Goal: Obtain resource: Download file/media

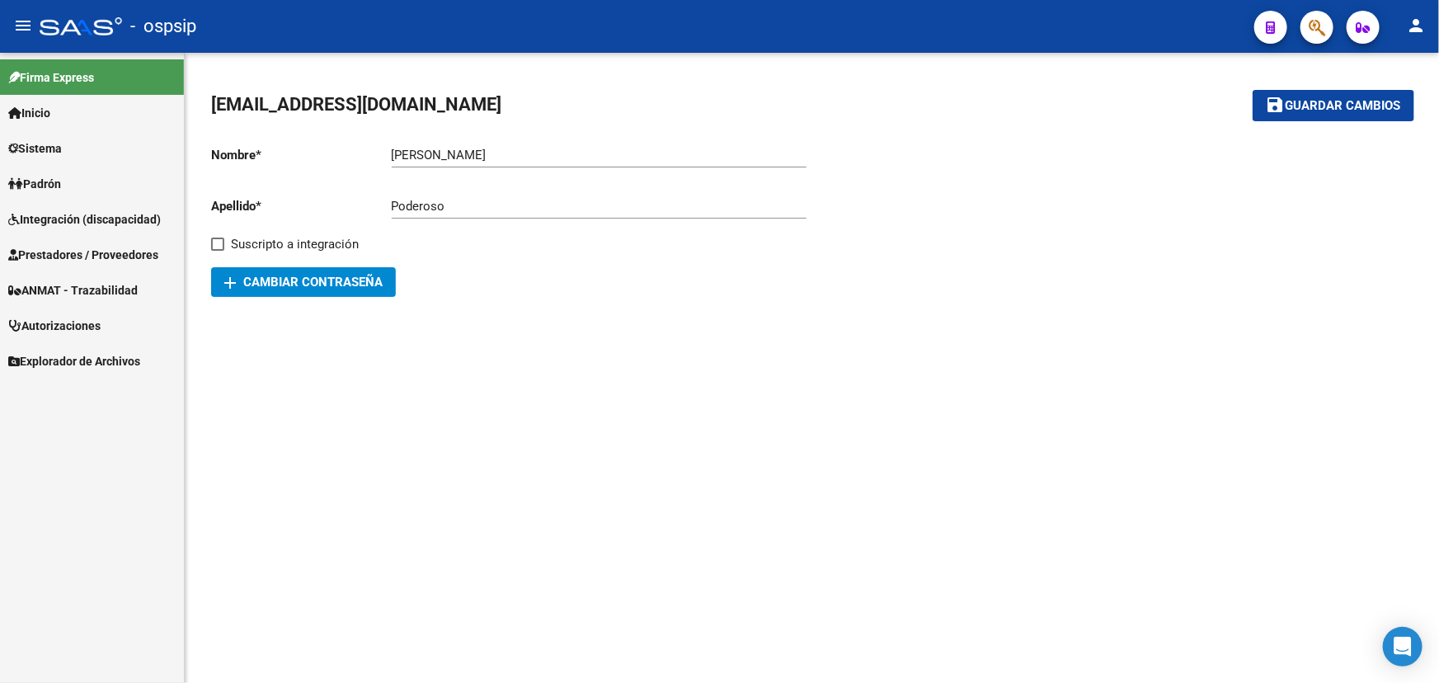
click at [82, 254] on span "Prestadores / Proveedores" at bounding box center [83, 255] width 150 height 18
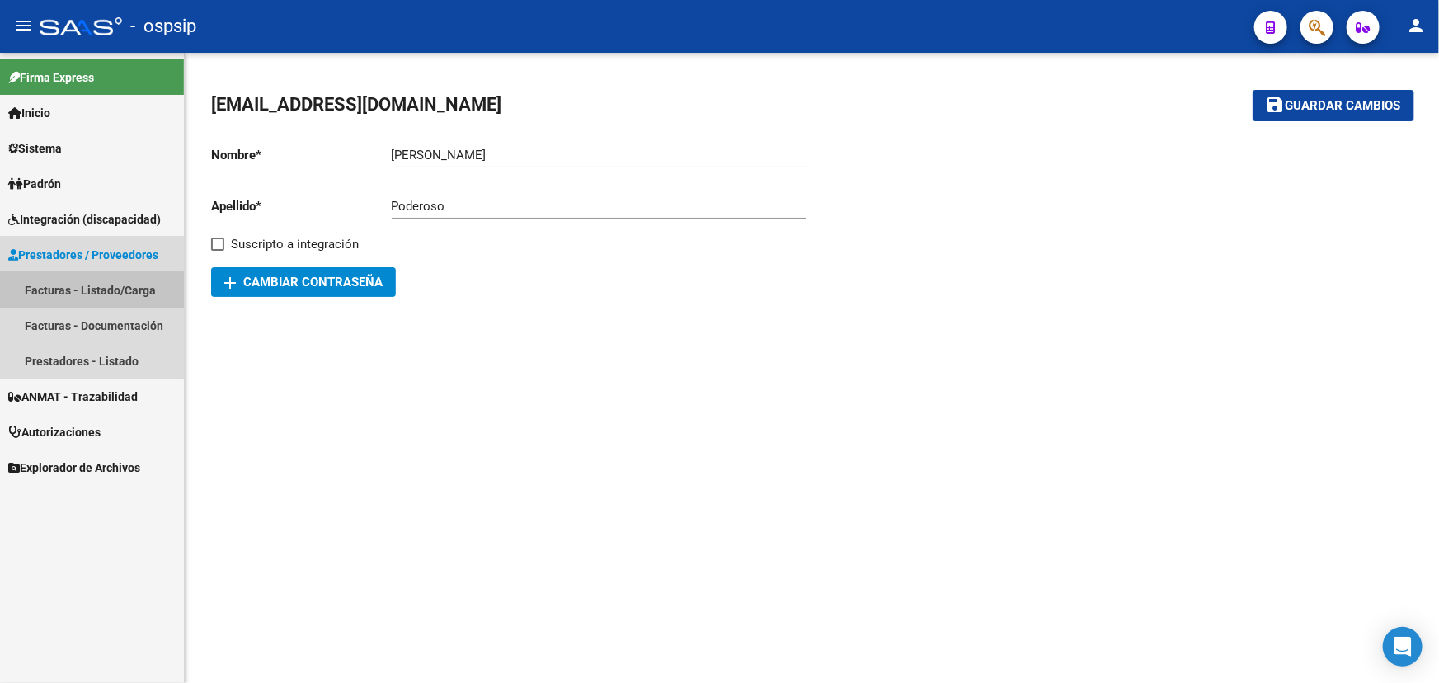
click at [83, 289] on link "Facturas - Listado/Carga" at bounding box center [92, 289] width 184 height 35
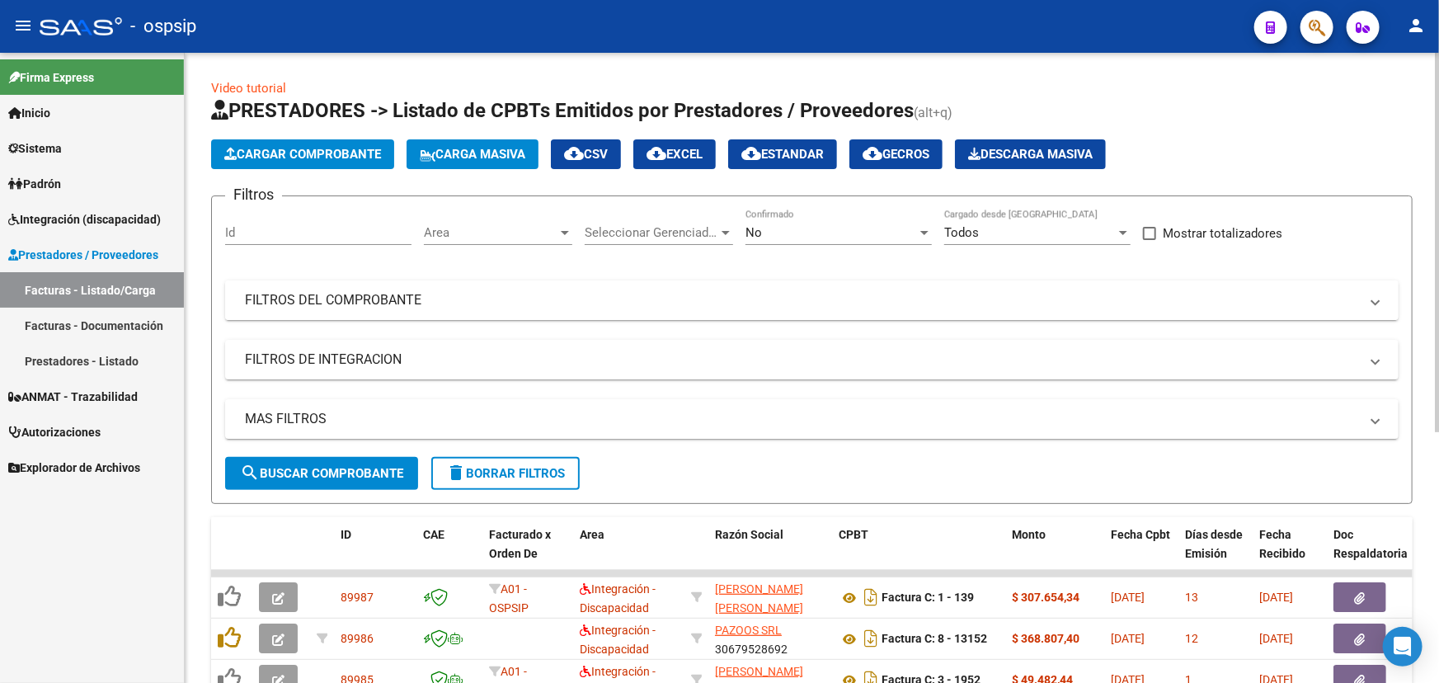
click at [940, 286] on mat-expansion-panel-header "FILTROS DEL COMPROBANTE" at bounding box center [811, 300] width 1173 height 40
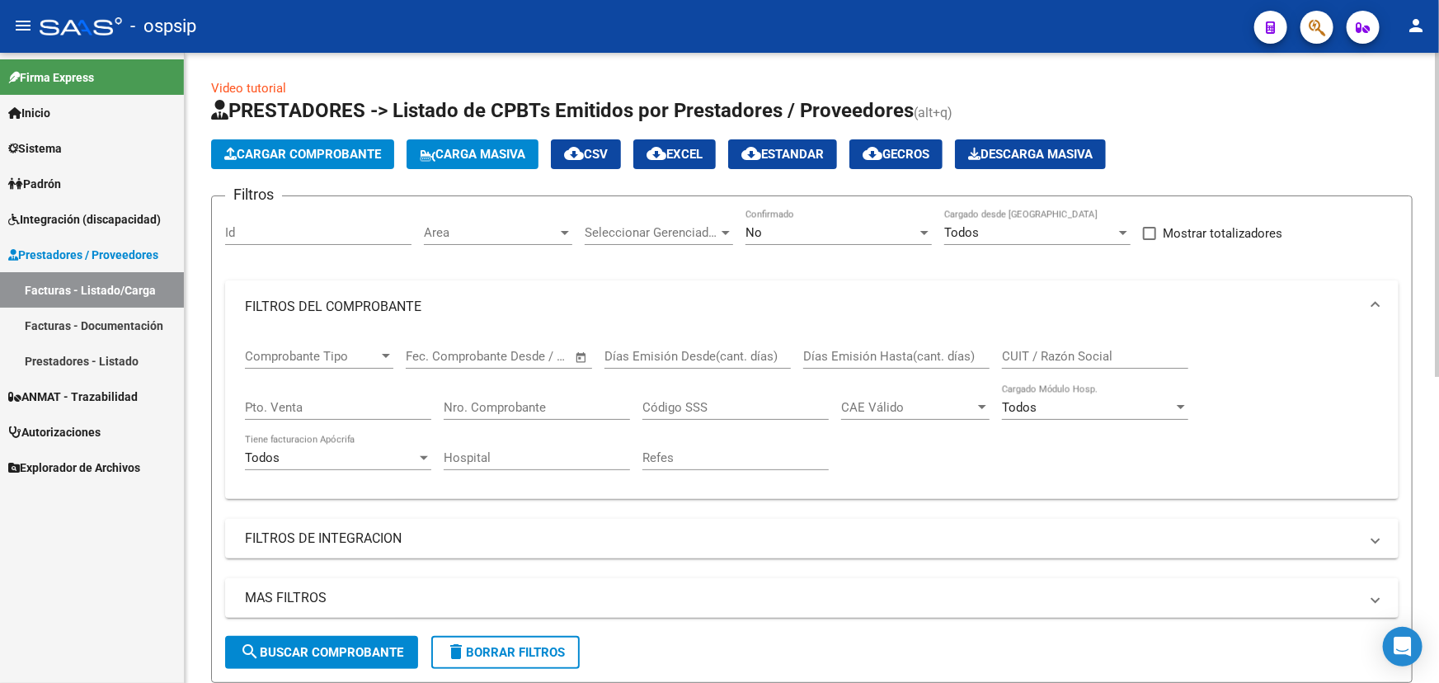
click at [1092, 350] on input "CUIT / Razón Social" at bounding box center [1095, 356] width 186 height 15
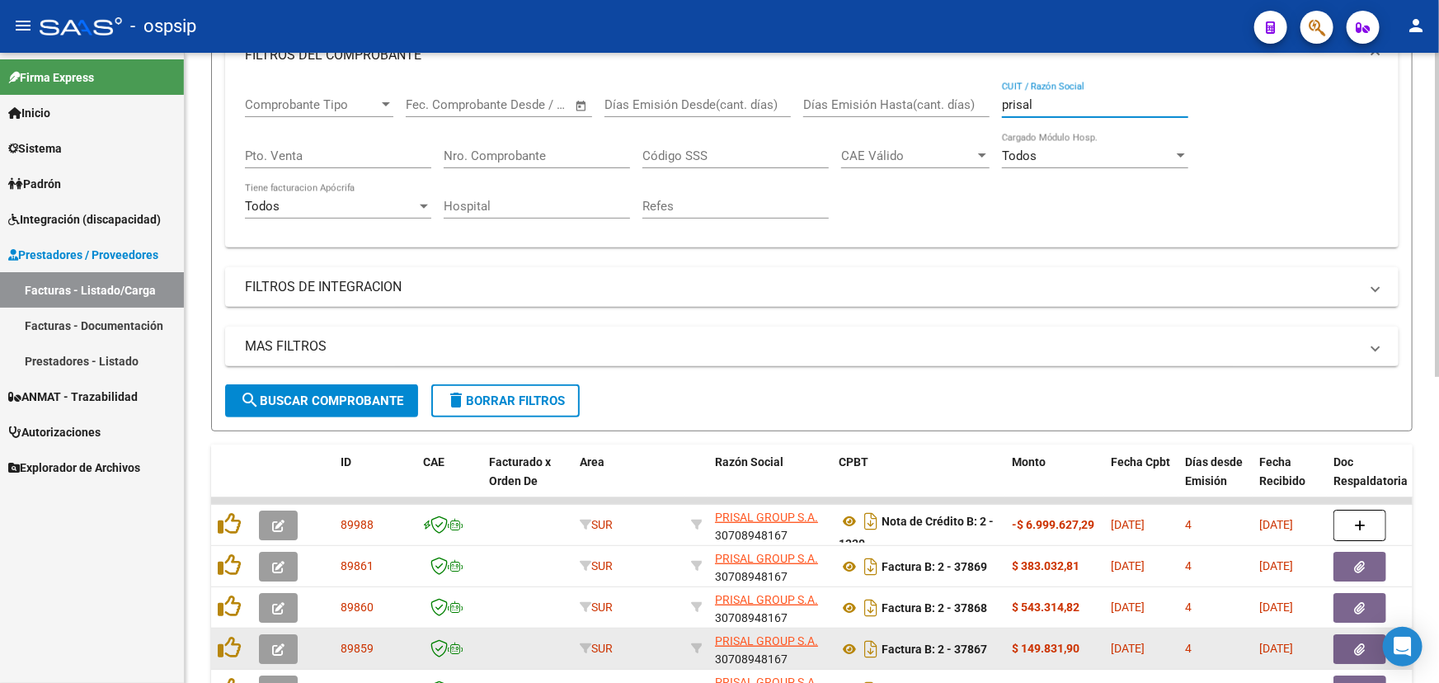
scroll to position [524, 0]
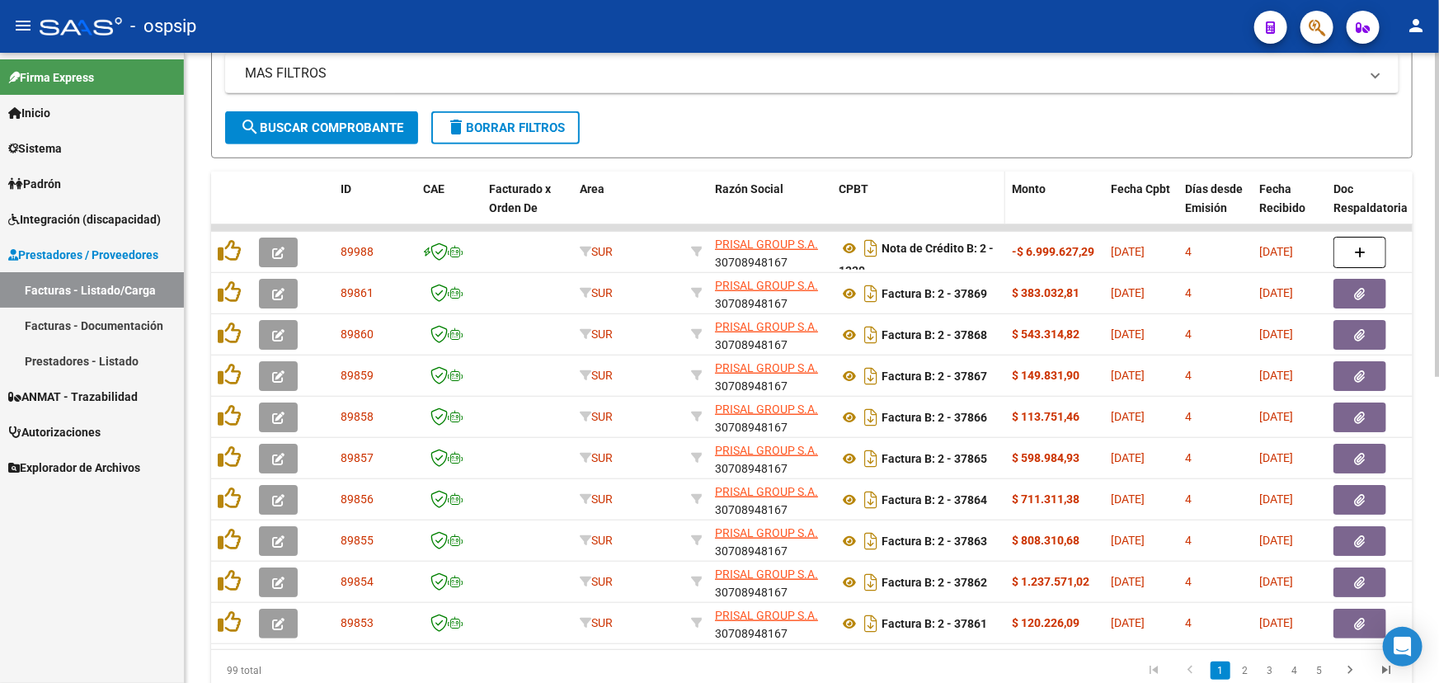
type input "prisal"
drag, startPoint x: 999, startPoint y: 196, endPoint x: 1033, endPoint y: 192, distance: 34.1
click at [1033, 192] on span at bounding box center [1030, 208] width 7 height 73
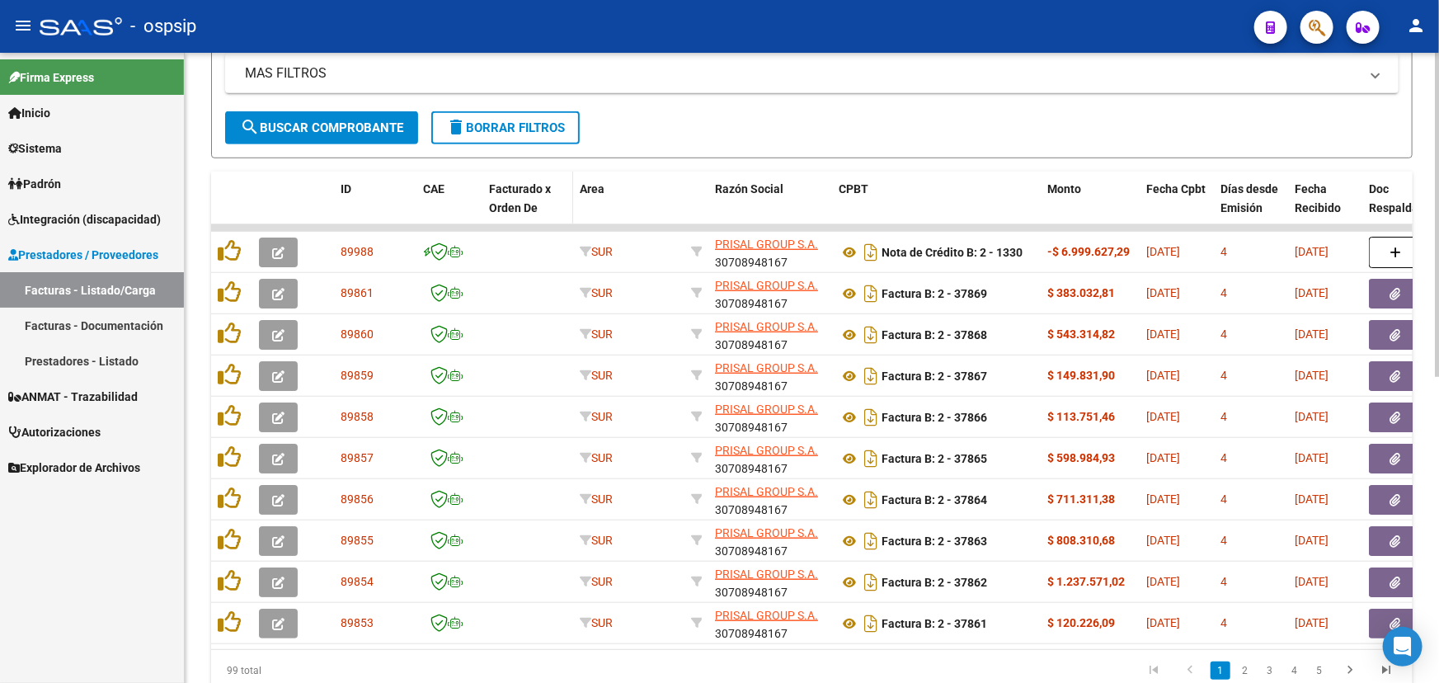
scroll to position [74, 0]
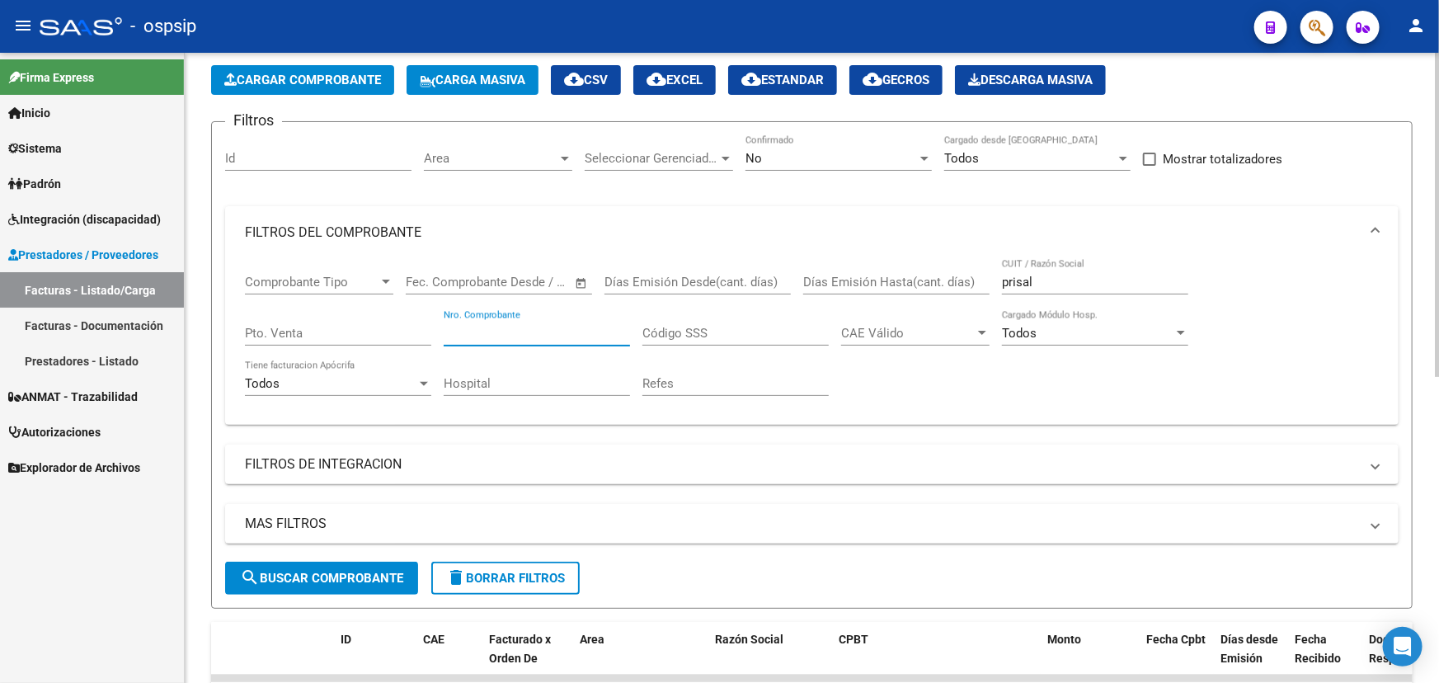
drag, startPoint x: 523, startPoint y: 334, endPoint x: 515, endPoint y: 318, distance: 17.7
click at [523, 331] on input "Nro. Comprobante" at bounding box center [537, 333] width 186 height 15
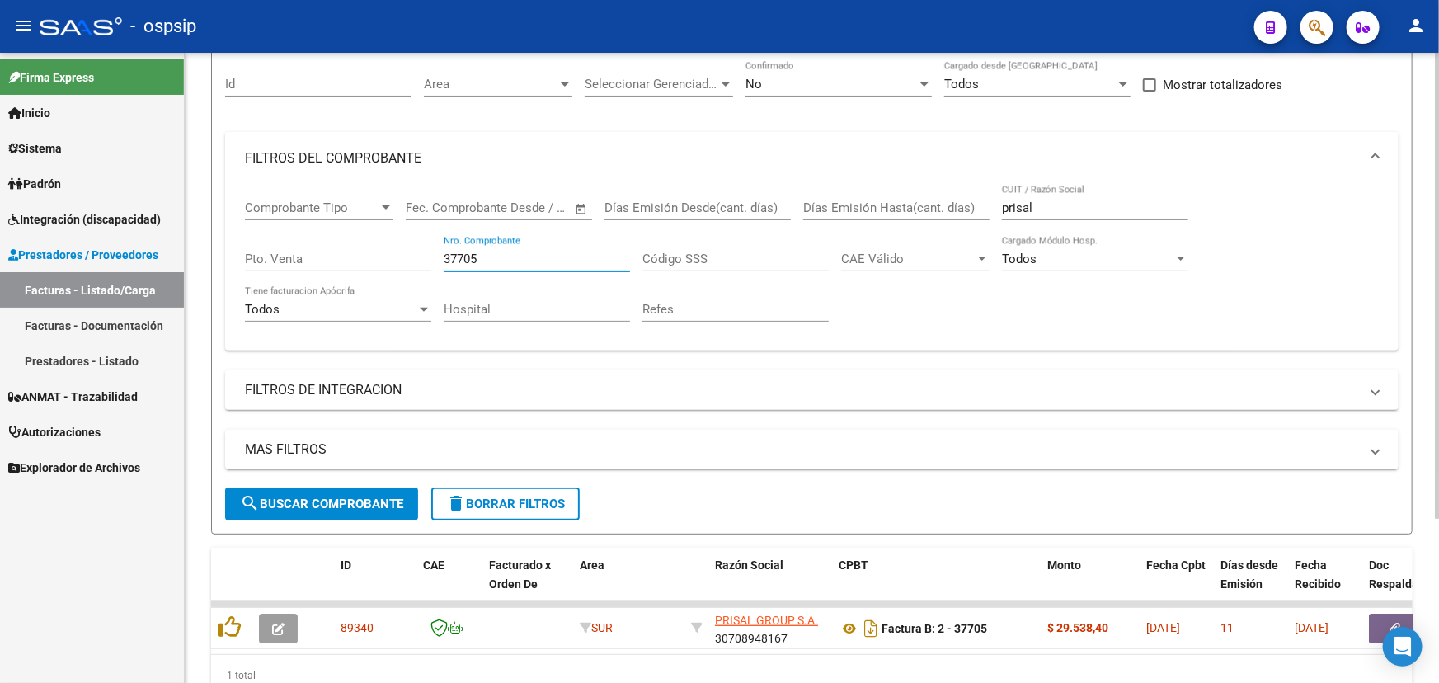
scroll to position [223, 0]
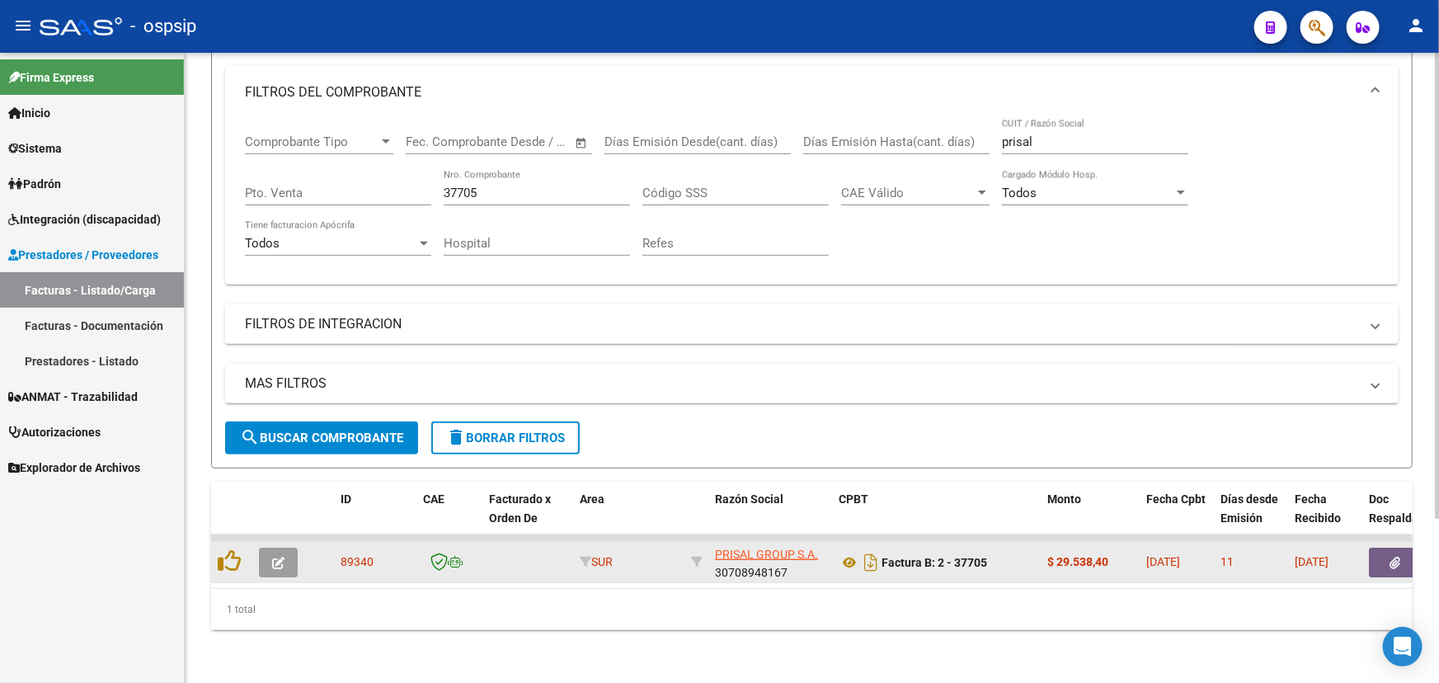
click at [833, 543] on datatable-body-cell "Factura B: 2 - 37705" at bounding box center [936, 562] width 209 height 40
click at [844, 553] on icon at bounding box center [849, 562] width 21 height 20
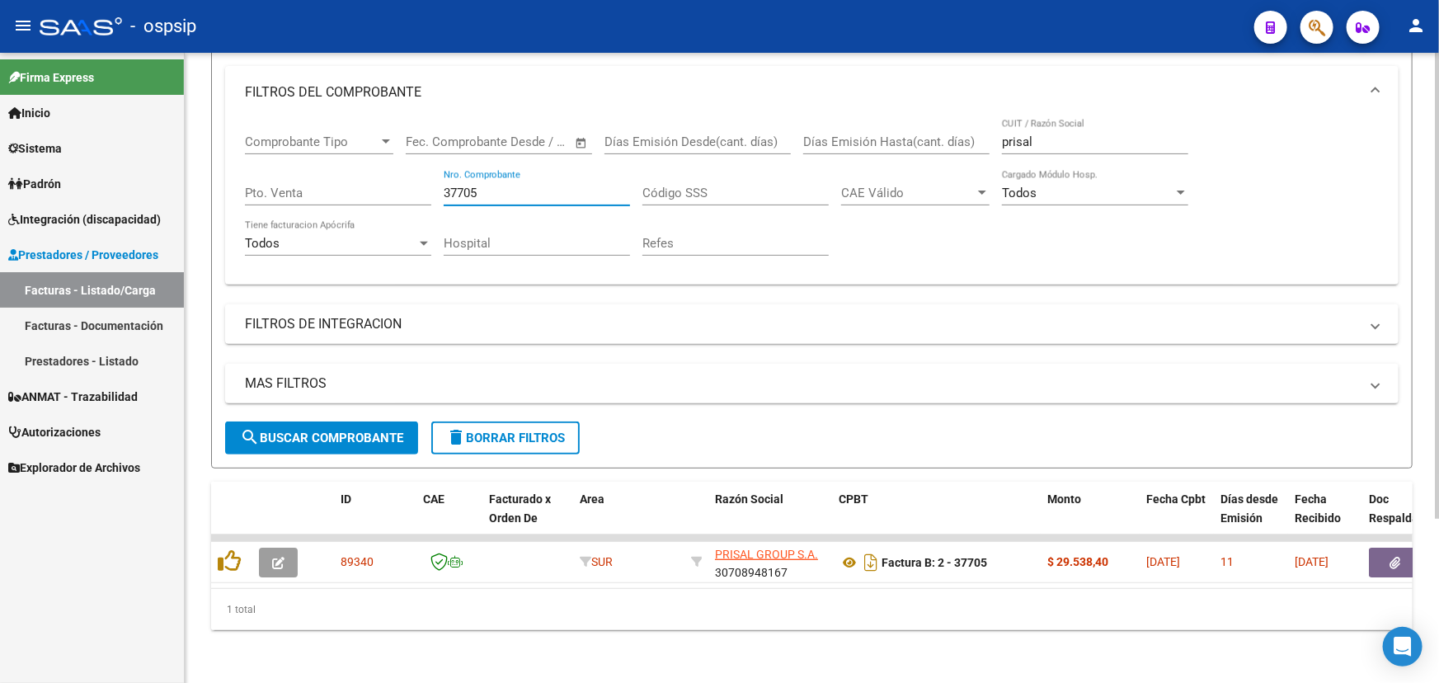
click at [500, 186] on input "37705" at bounding box center [537, 193] width 186 height 15
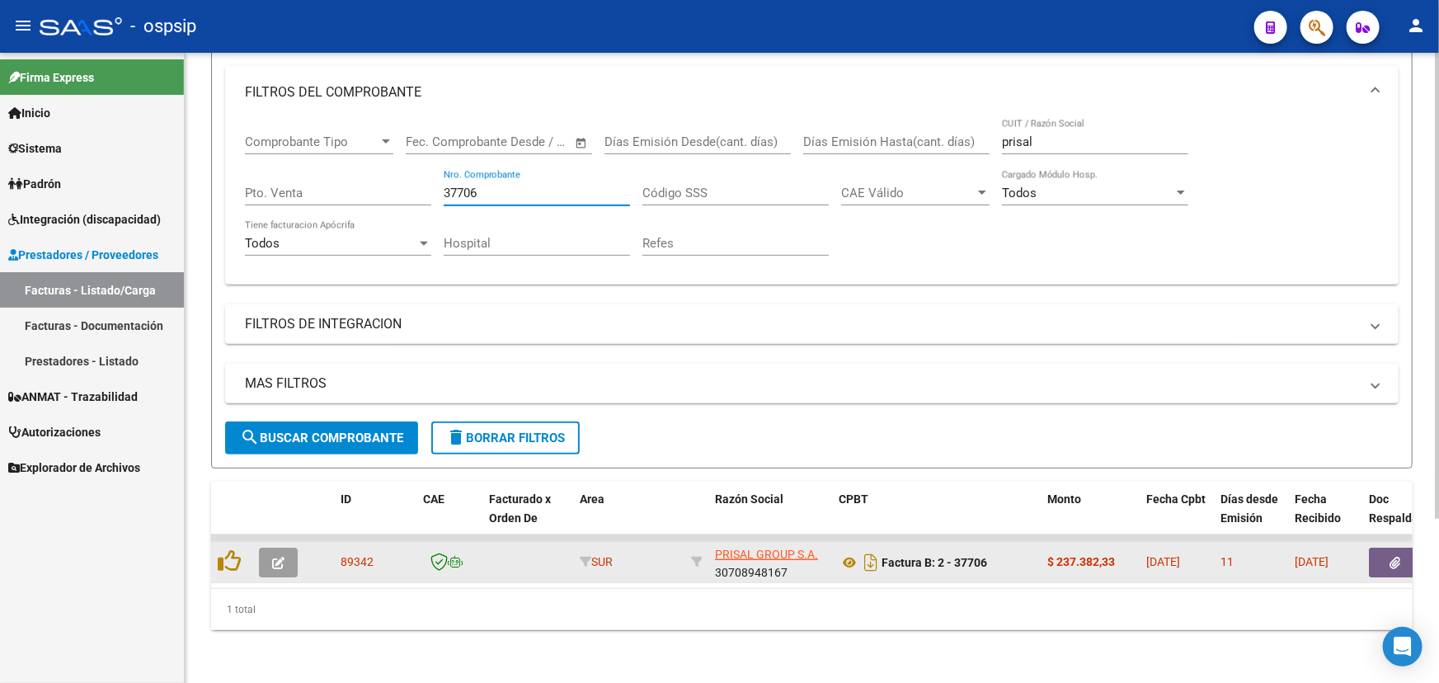
type input "37706"
click at [355, 555] on span "89342" at bounding box center [357, 561] width 33 height 13
copy span "89342"
click at [845, 552] on icon at bounding box center [849, 562] width 21 height 20
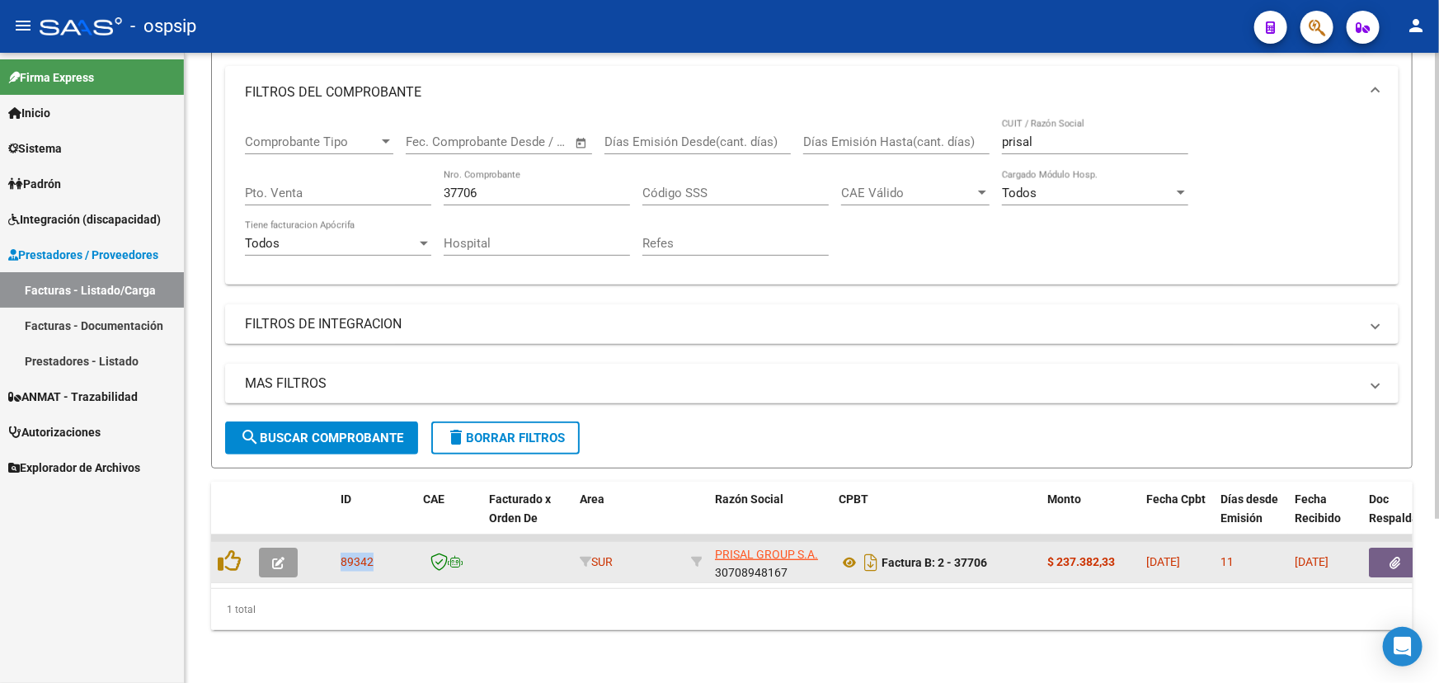
click at [1394, 548] on button "button" at bounding box center [1395, 563] width 53 height 30
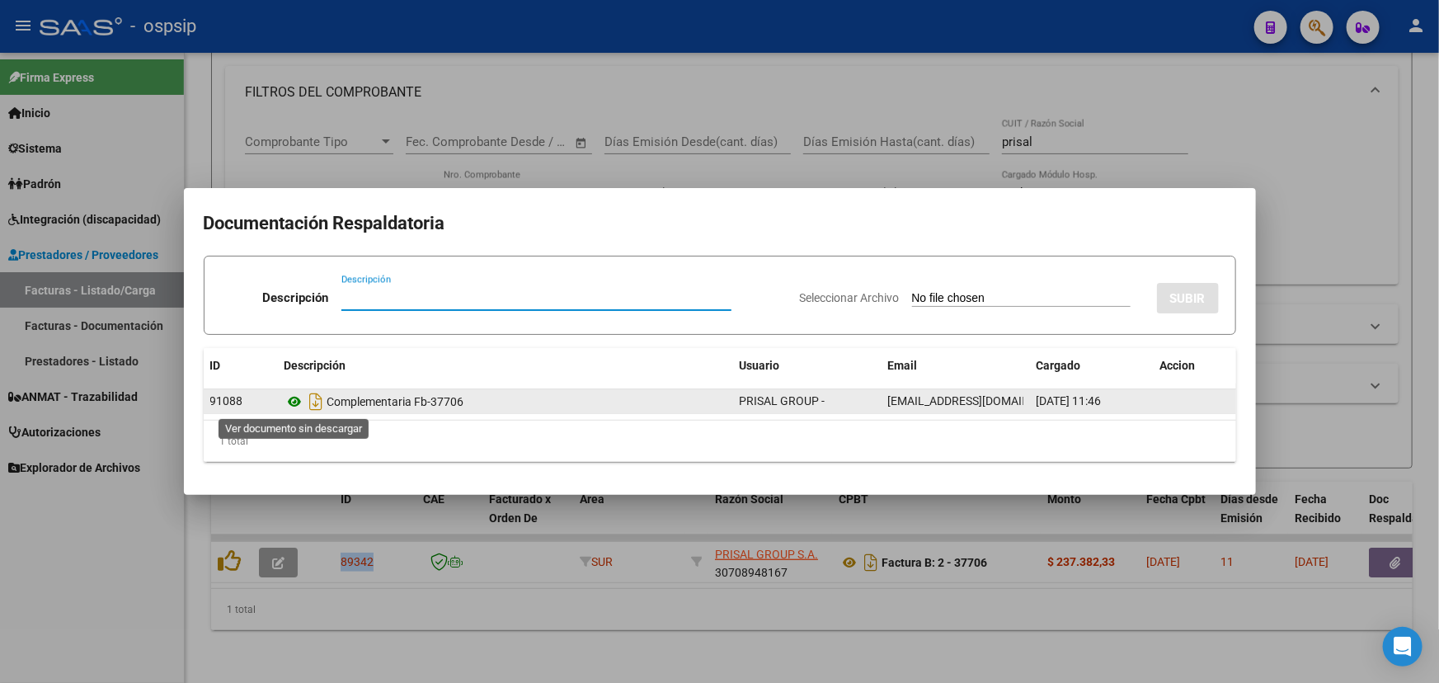
click at [294, 399] on icon at bounding box center [294, 402] width 21 height 20
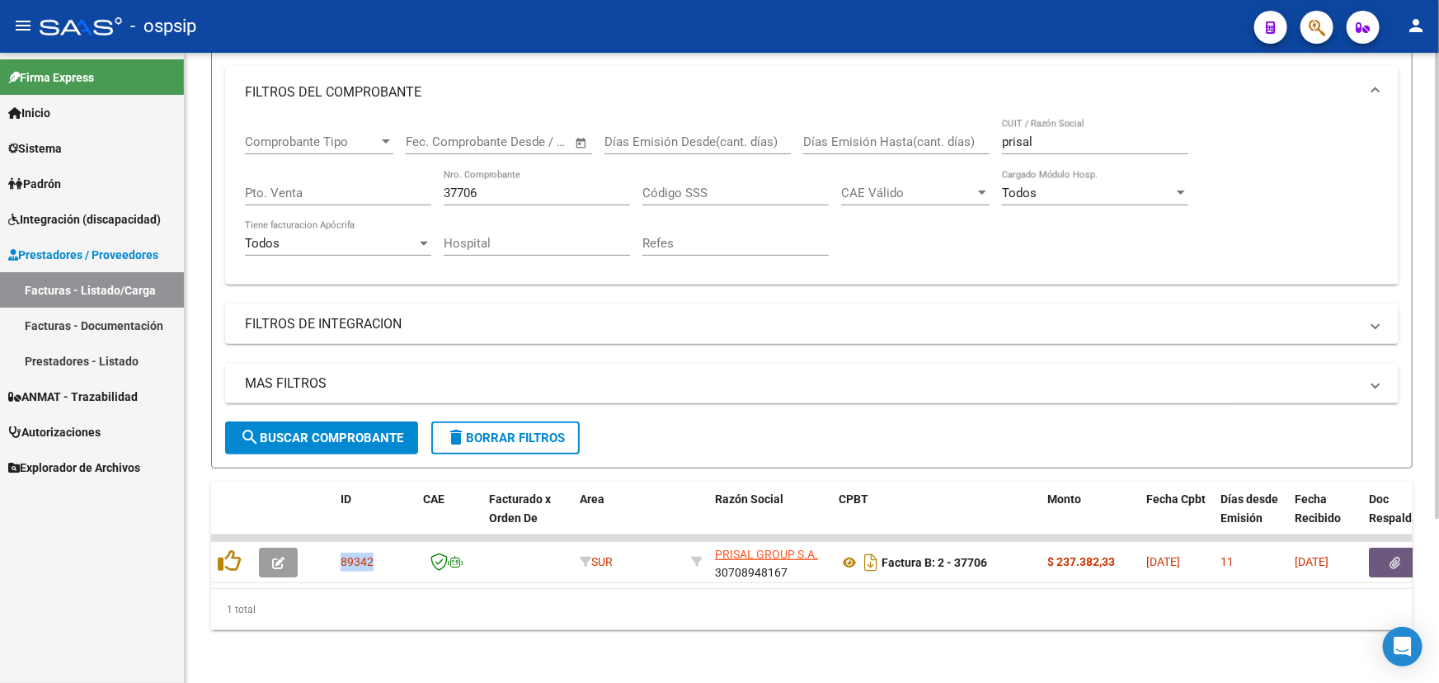
click at [512, 186] on input "37706" at bounding box center [537, 193] width 186 height 15
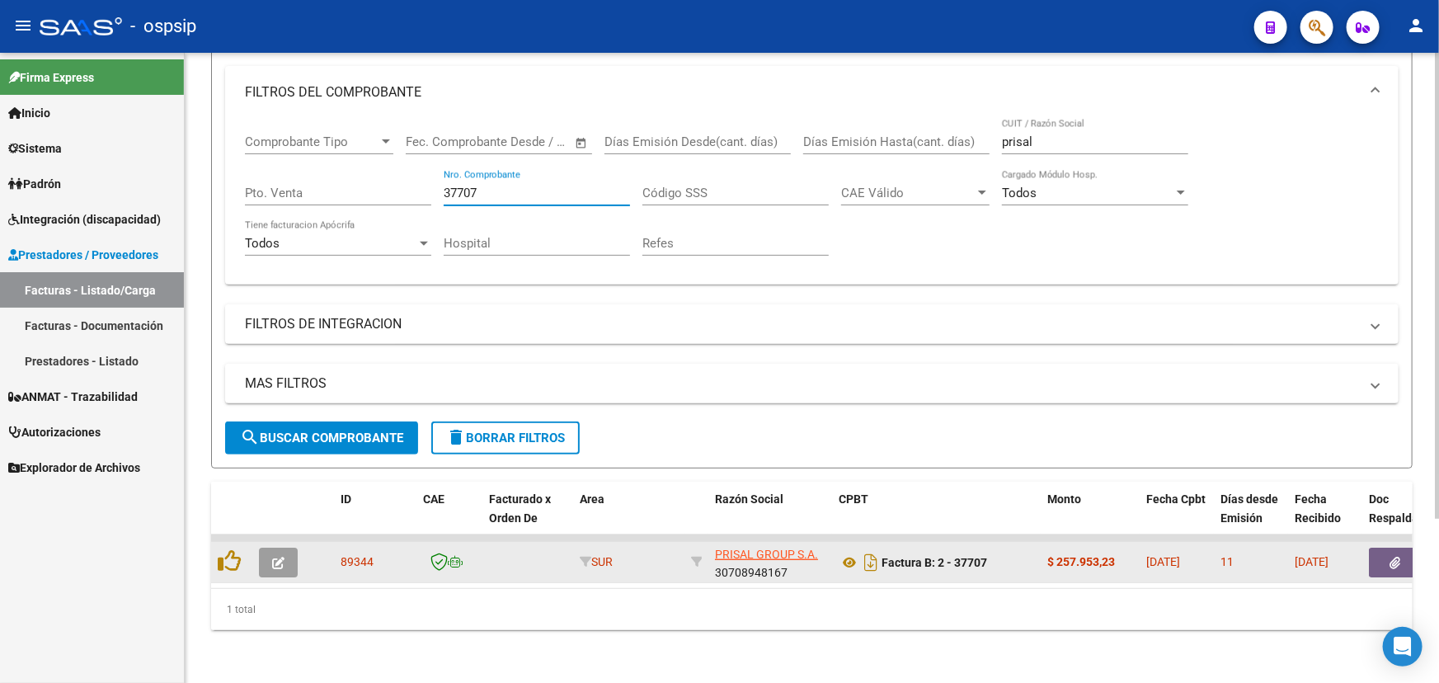
click at [357, 555] on span "89344" at bounding box center [357, 561] width 33 height 13
copy span "89344"
click at [849, 552] on icon at bounding box center [849, 562] width 21 height 20
click at [1387, 549] on button "button" at bounding box center [1395, 563] width 53 height 30
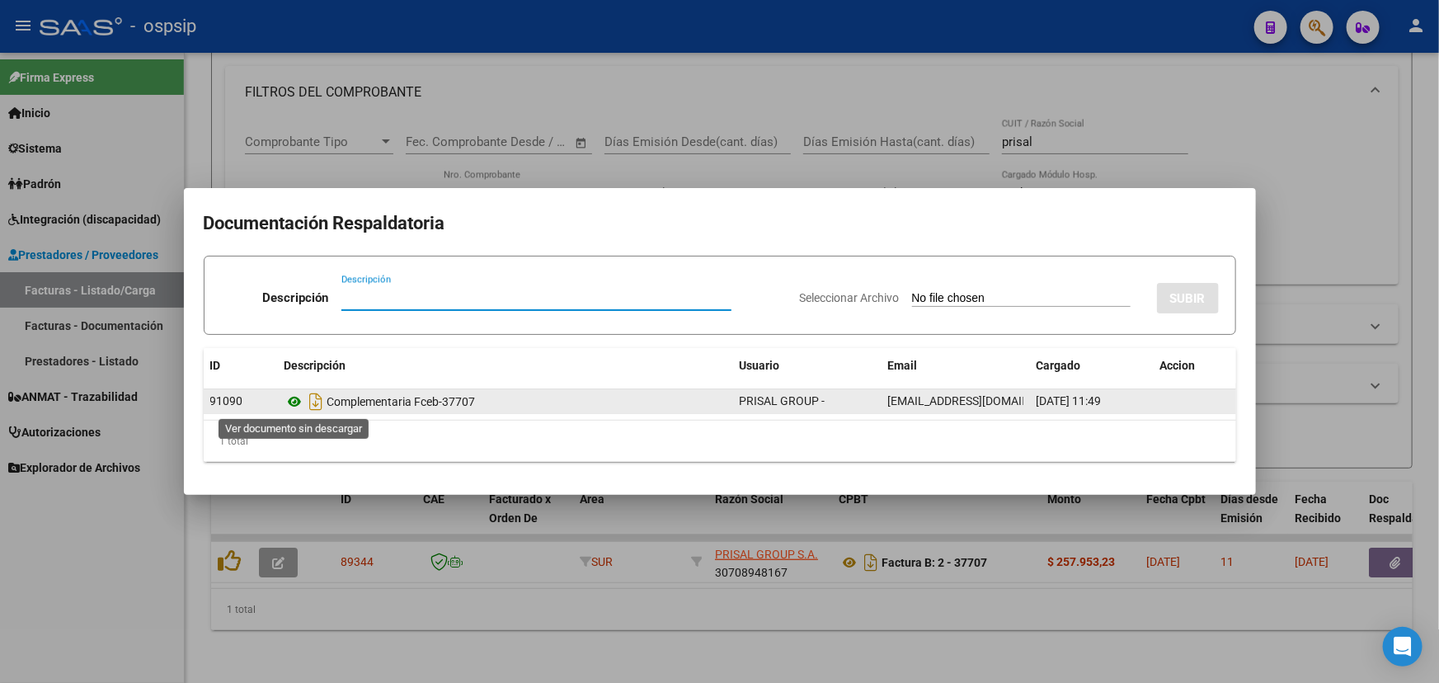
click at [287, 407] on icon at bounding box center [294, 402] width 21 height 20
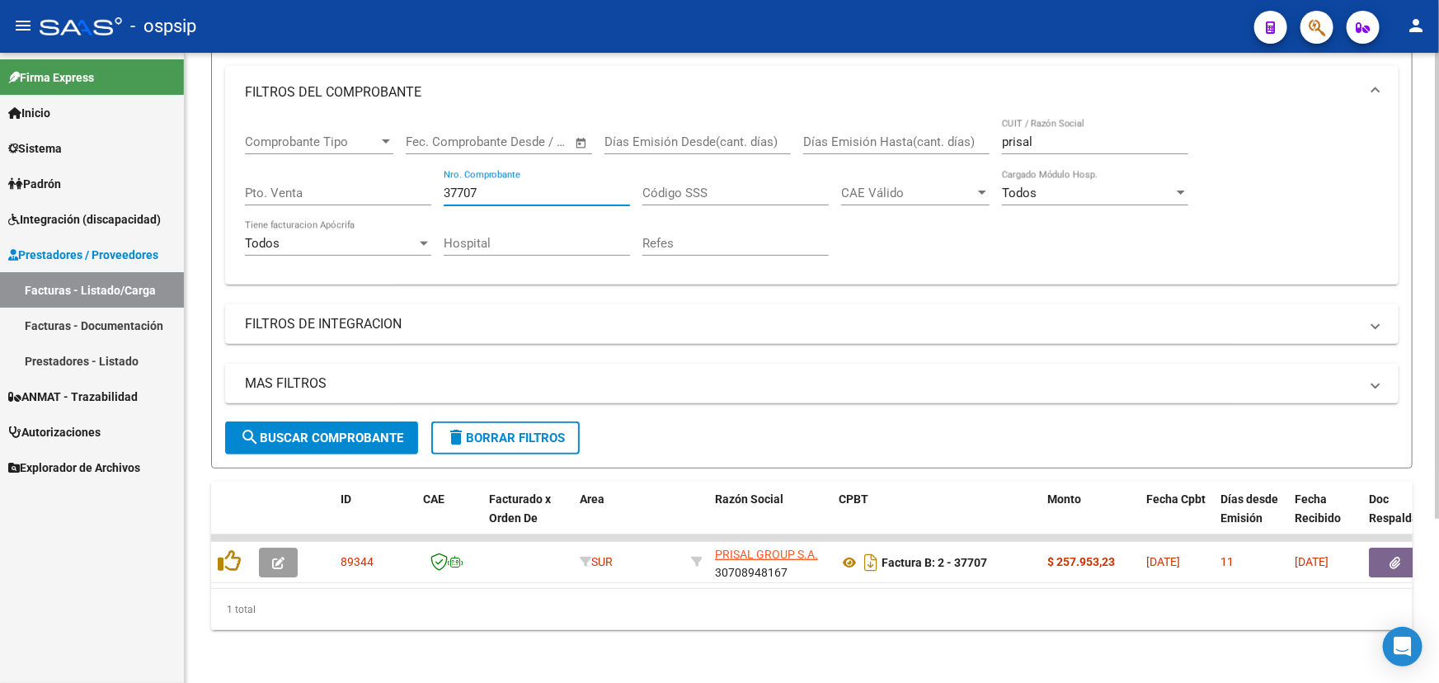
click at [493, 186] on input "37707" at bounding box center [537, 193] width 186 height 15
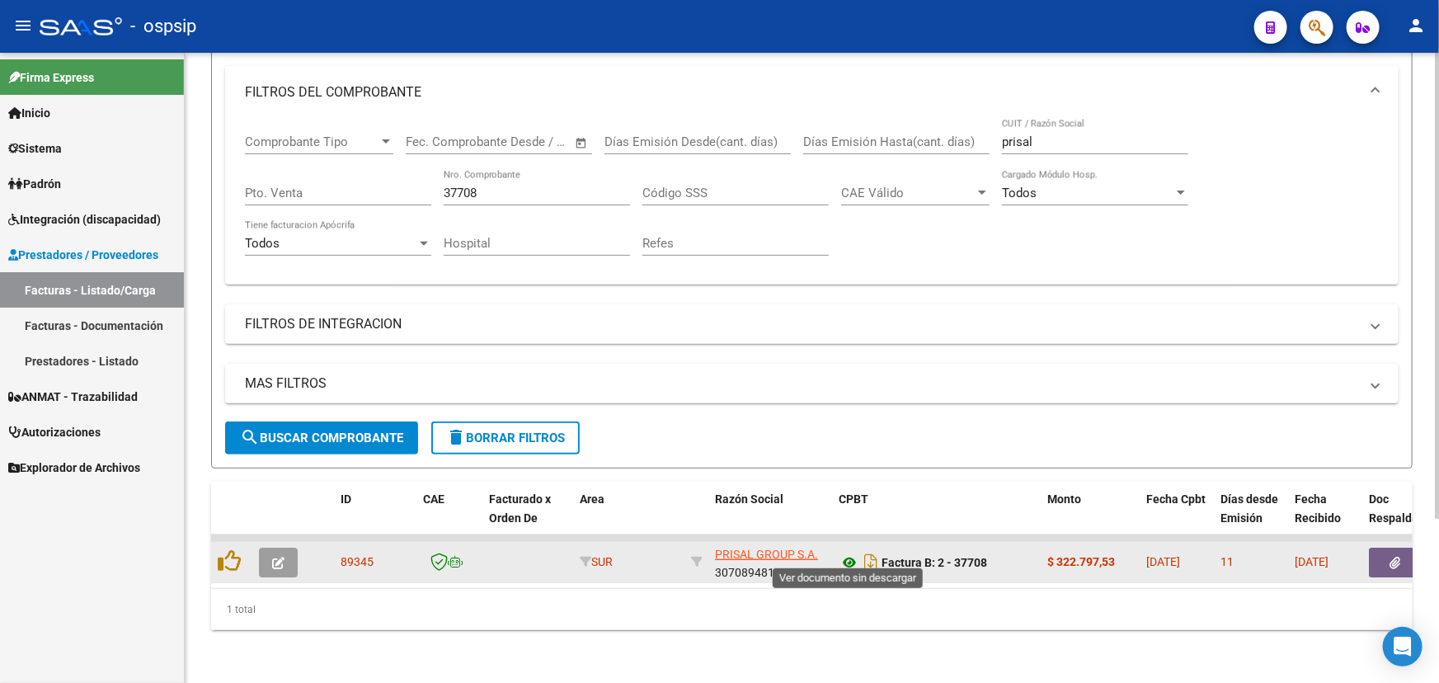
click at [848, 555] on icon at bounding box center [849, 562] width 21 height 20
click at [350, 555] on span "89345" at bounding box center [357, 561] width 33 height 13
copy span "89345"
click at [1406, 551] on button "button" at bounding box center [1395, 563] width 53 height 30
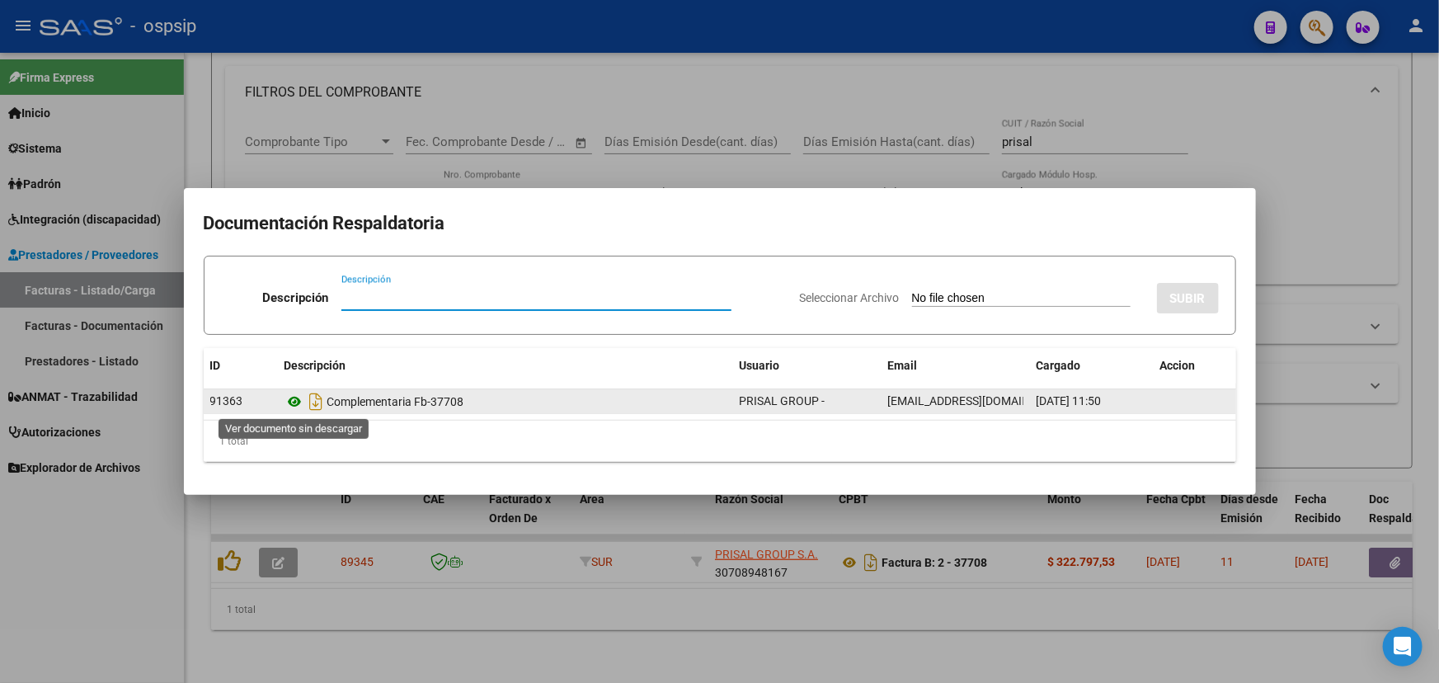
click at [292, 402] on icon at bounding box center [294, 402] width 21 height 20
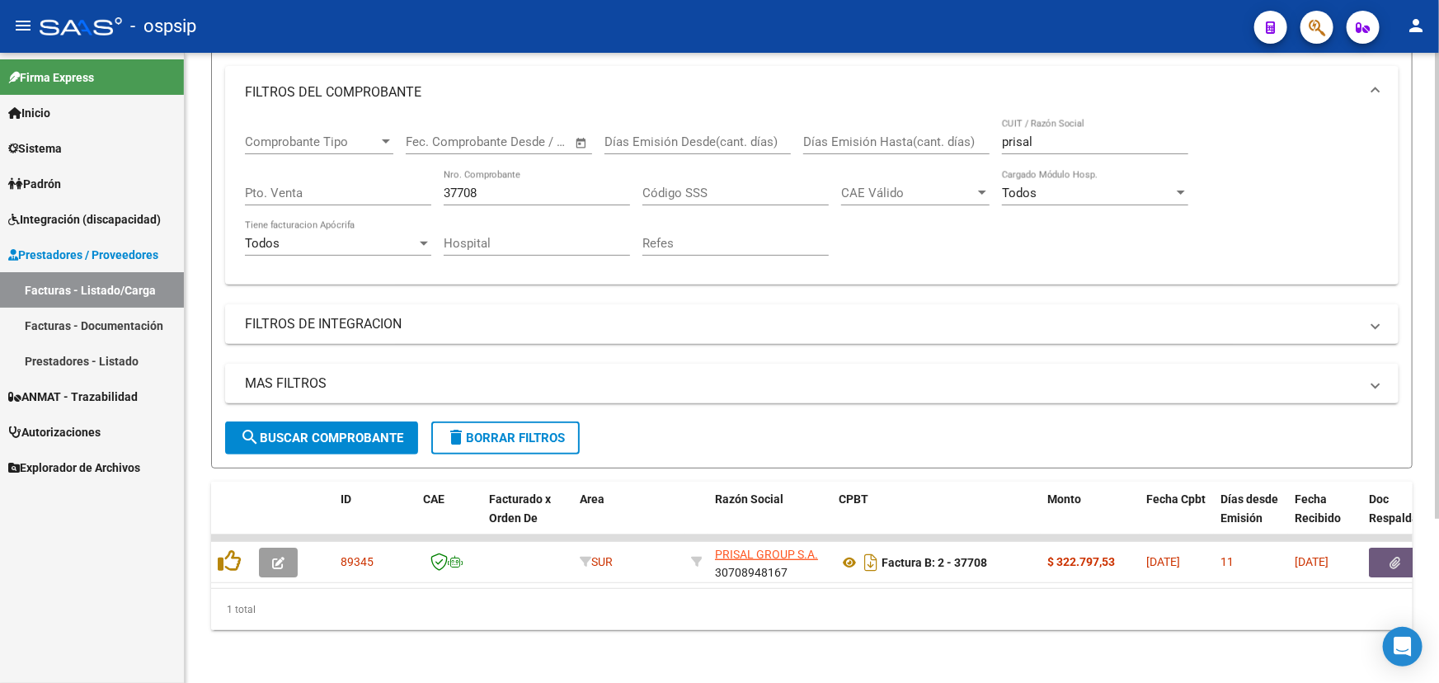
click at [493, 186] on input "37708" at bounding box center [537, 193] width 186 height 15
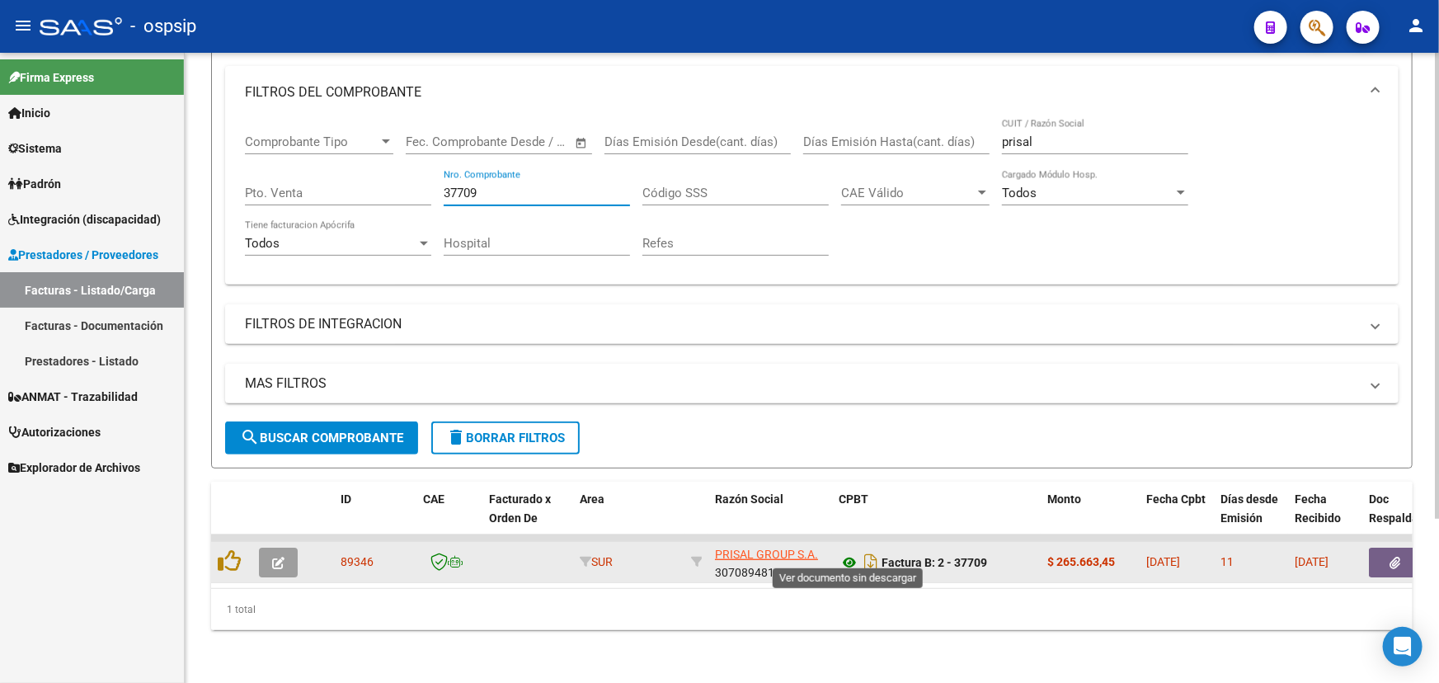
click at [848, 552] on icon at bounding box center [849, 562] width 21 height 20
click at [346, 555] on span "89346" at bounding box center [357, 561] width 33 height 13
copy span "89346"
click at [847, 552] on icon at bounding box center [849, 562] width 21 height 20
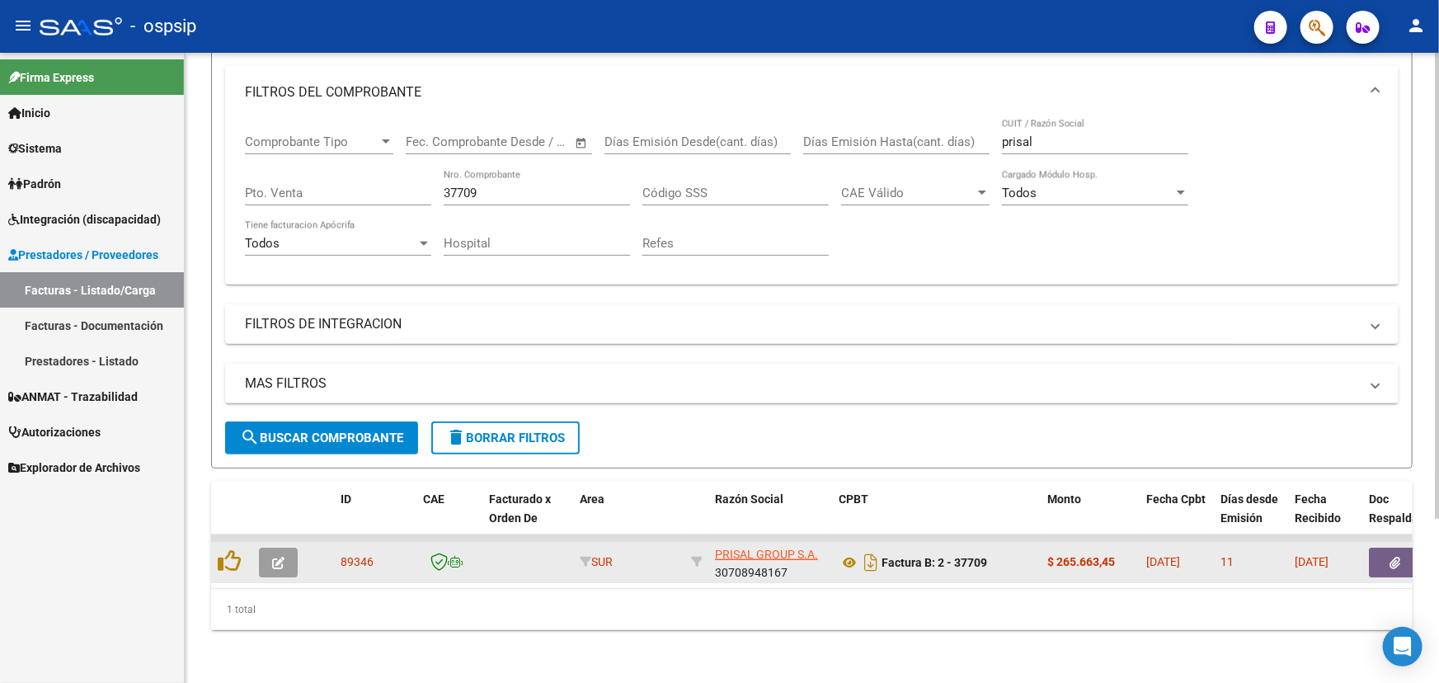
click at [1389, 548] on button "button" at bounding box center [1395, 563] width 53 height 30
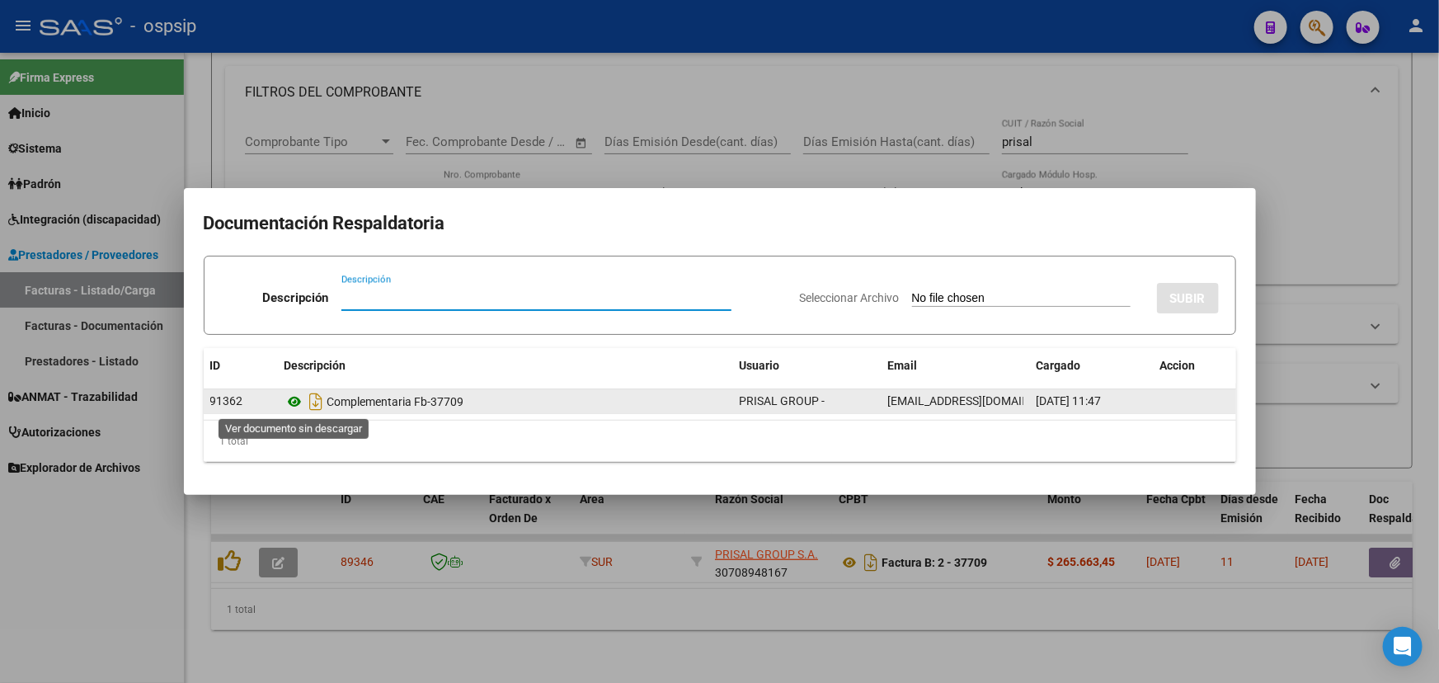
click at [290, 401] on icon at bounding box center [294, 402] width 21 height 20
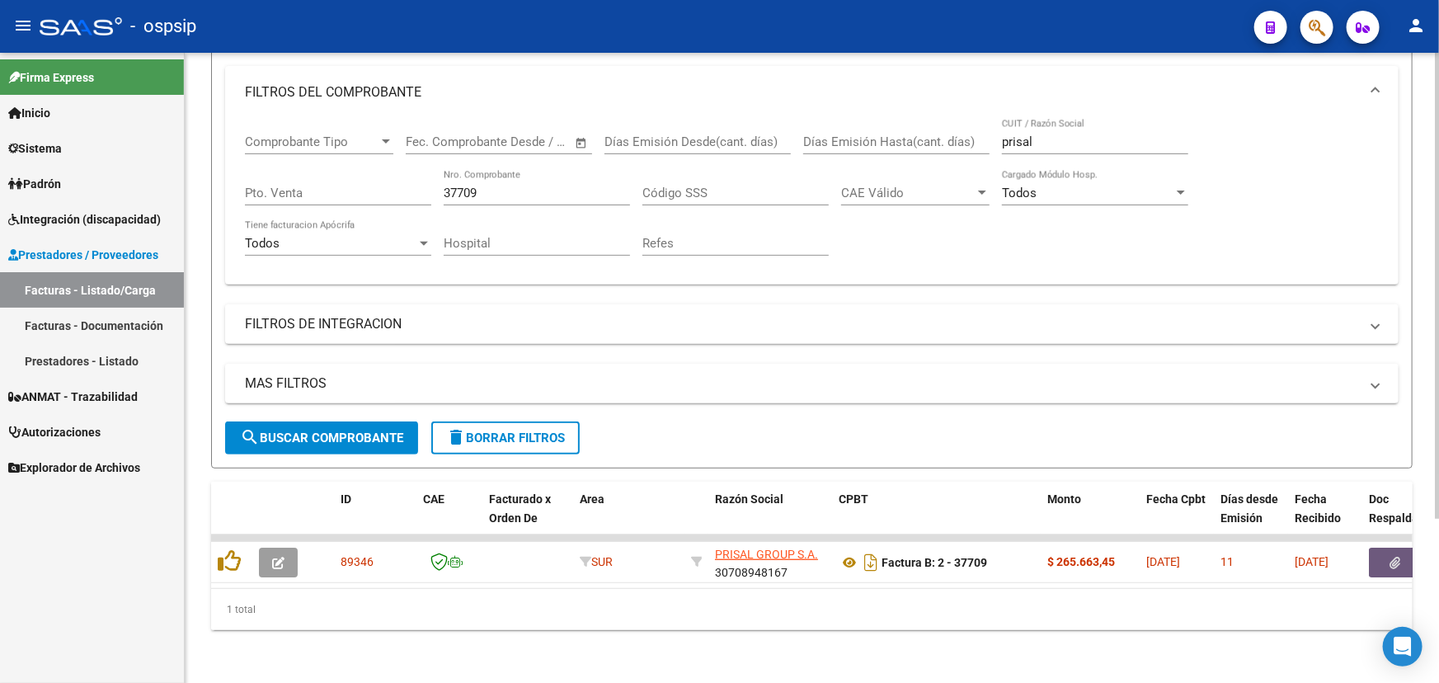
click at [491, 186] on input "37709" at bounding box center [537, 193] width 186 height 15
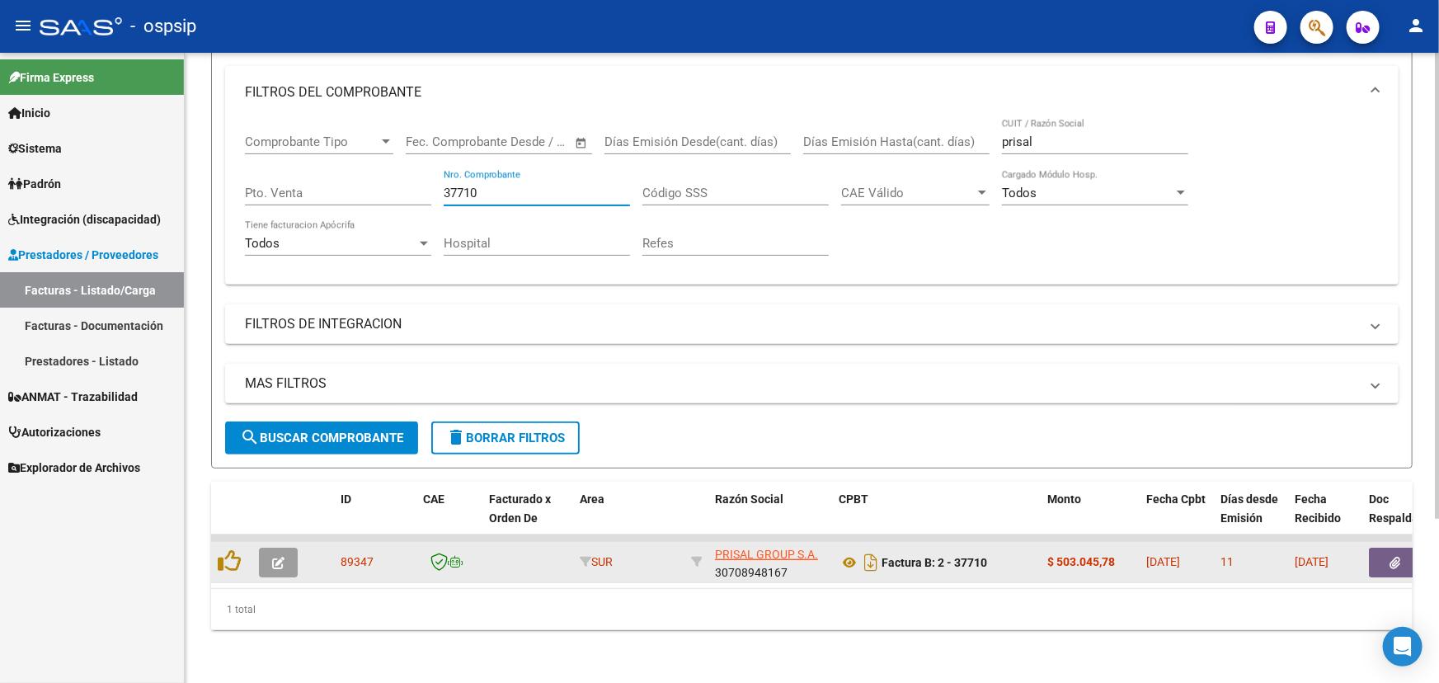
click at [358, 555] on span "89347" at bounding box center [357, 561] width 33 height 13
copy span "89347"
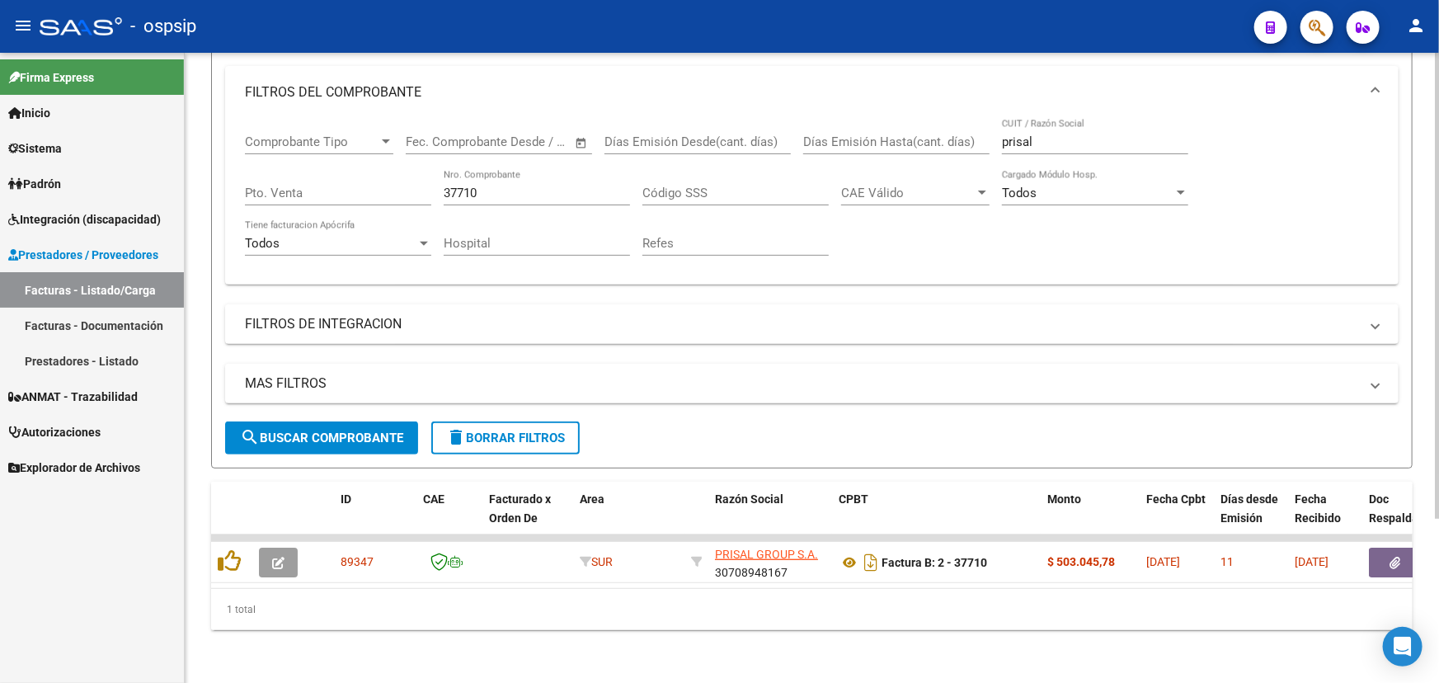
click at [349, 430] on span "search Buscar Comprobante" at bounding box center [321, 437] width 163 height 15
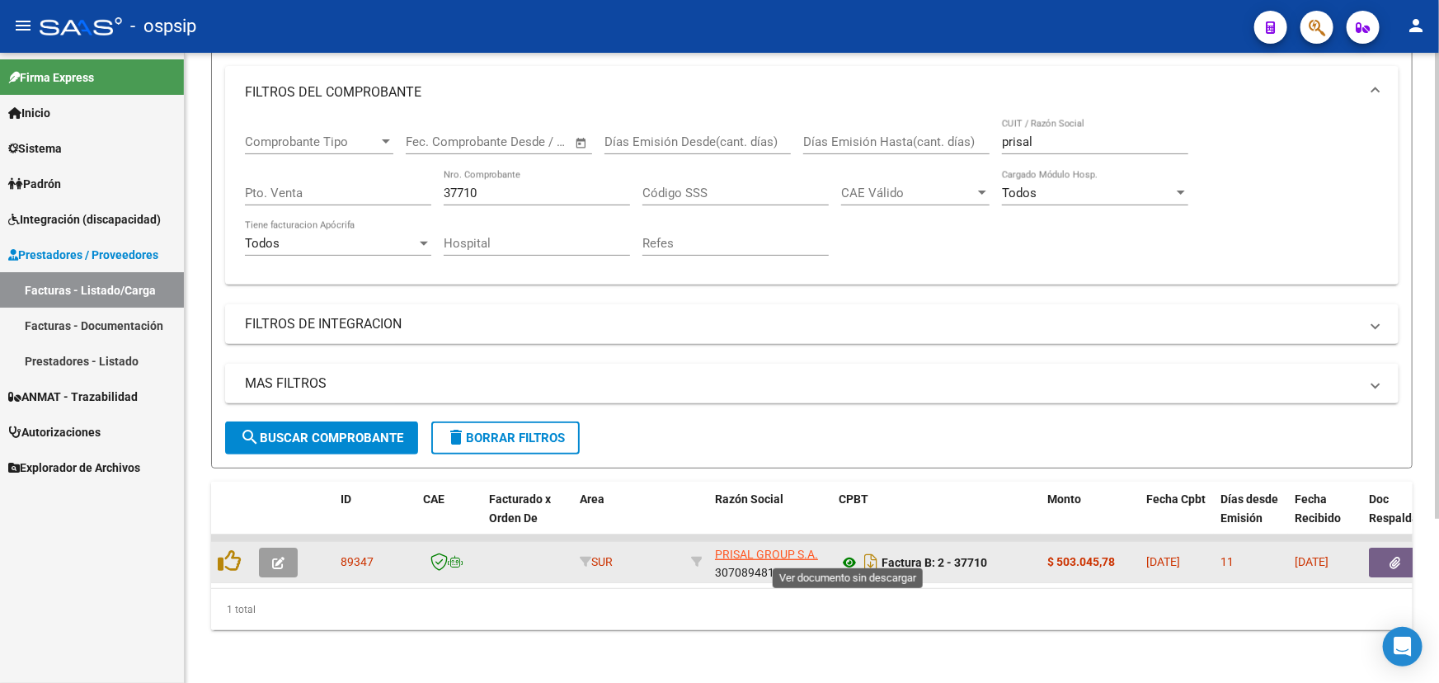
click at [852, 552] on icon at bounding box center [849, 562] width 21 height 20
click at [847, 552] on icon at bounding box center [849, 562] width 21 height 20
click at [1384, 548] on button "button" at bounding box center [1395, 563] width 53 height 30
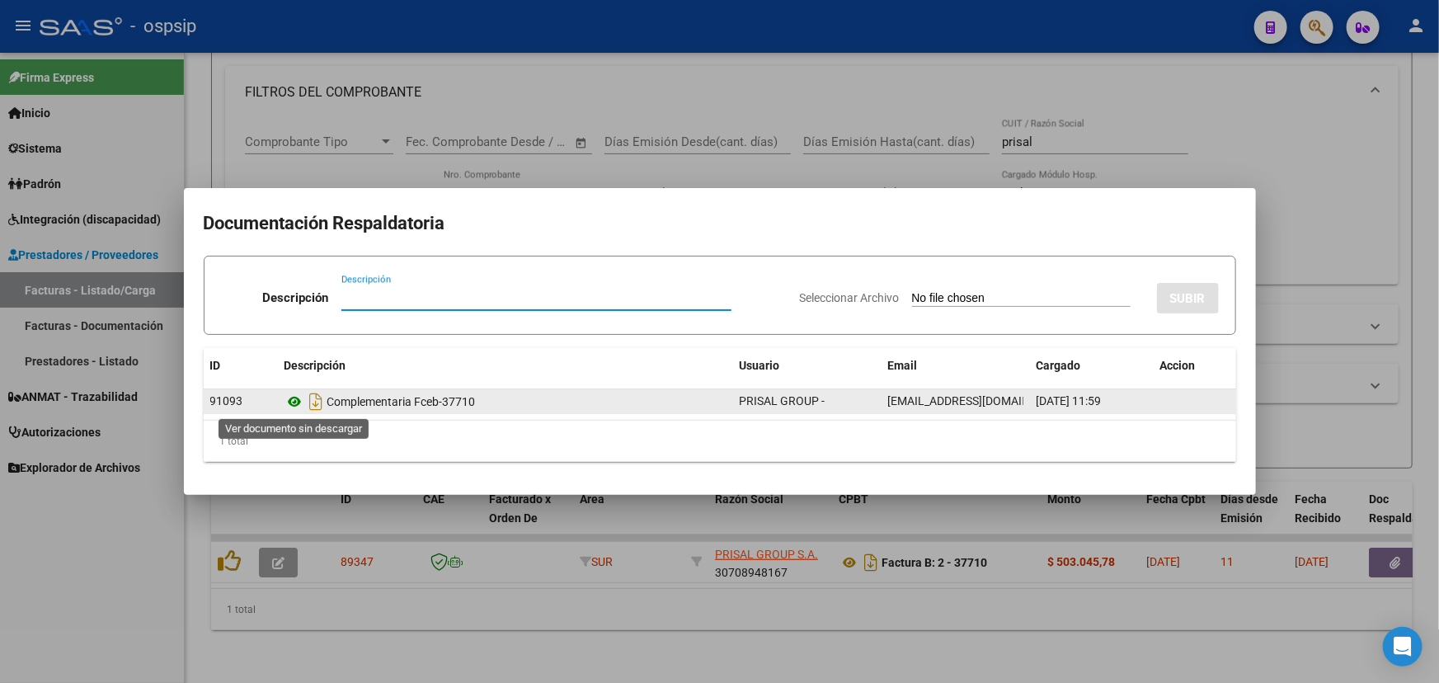
click at [293, 402] on icon at bounding box center [294, 402] width 21 height 20
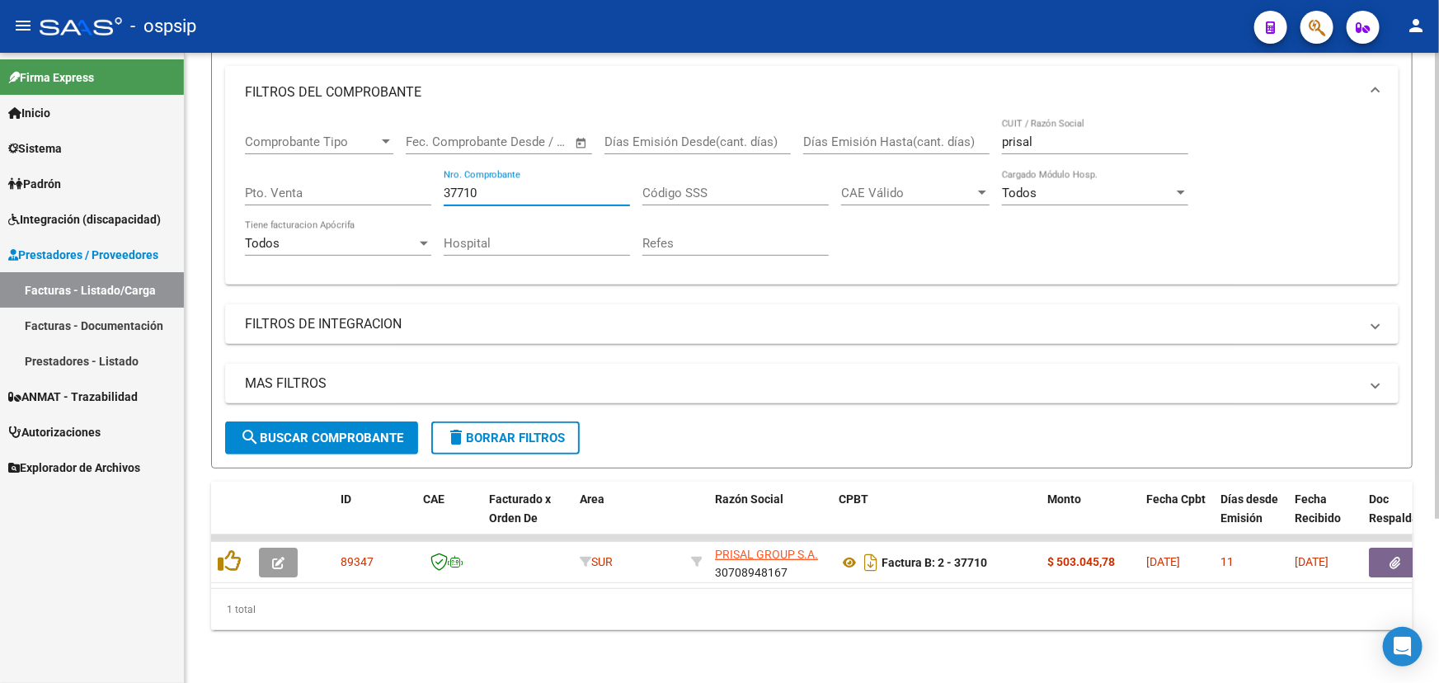
click at [488, 186] on input "37710" at bounding box center [537, 193] width 186 height 15
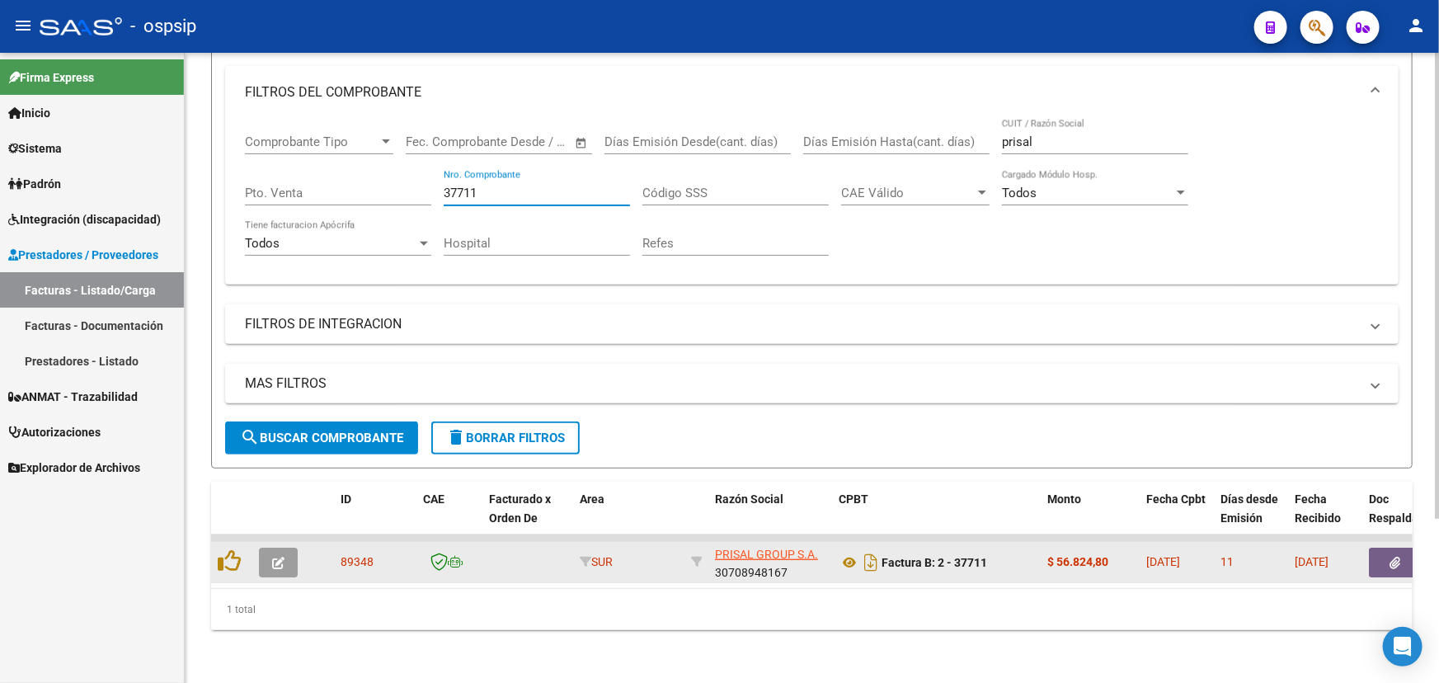
click at [362, 555] on span "89348" at bounding box center [357, 561] width 33 height 13
copy span "89348"
click at [842, 552] on icon at bounding box center [849, 562] width 21 height 20
click at [1394, 557] on icon "button" at bounding box center [1395, 563] width 11 height 12
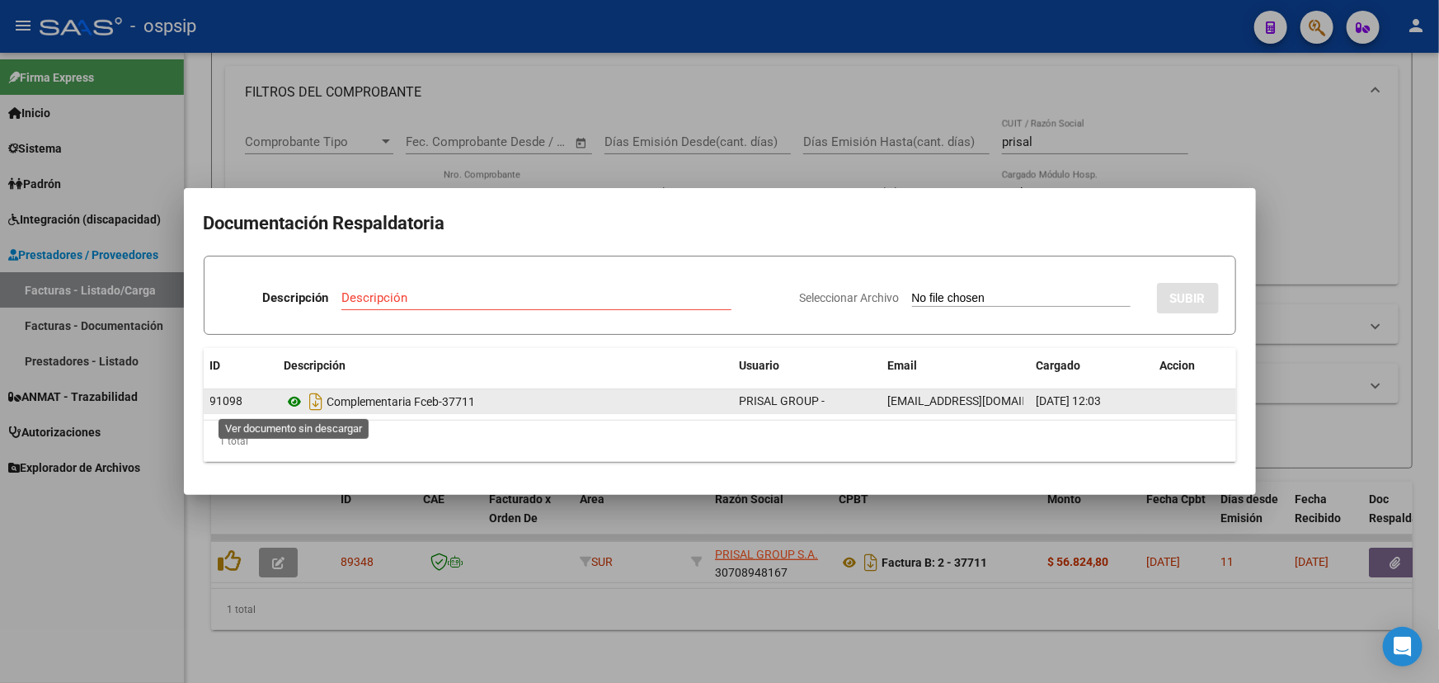
click at [294, 402] on icon at bounding box center [294, 402] width 21 height 20
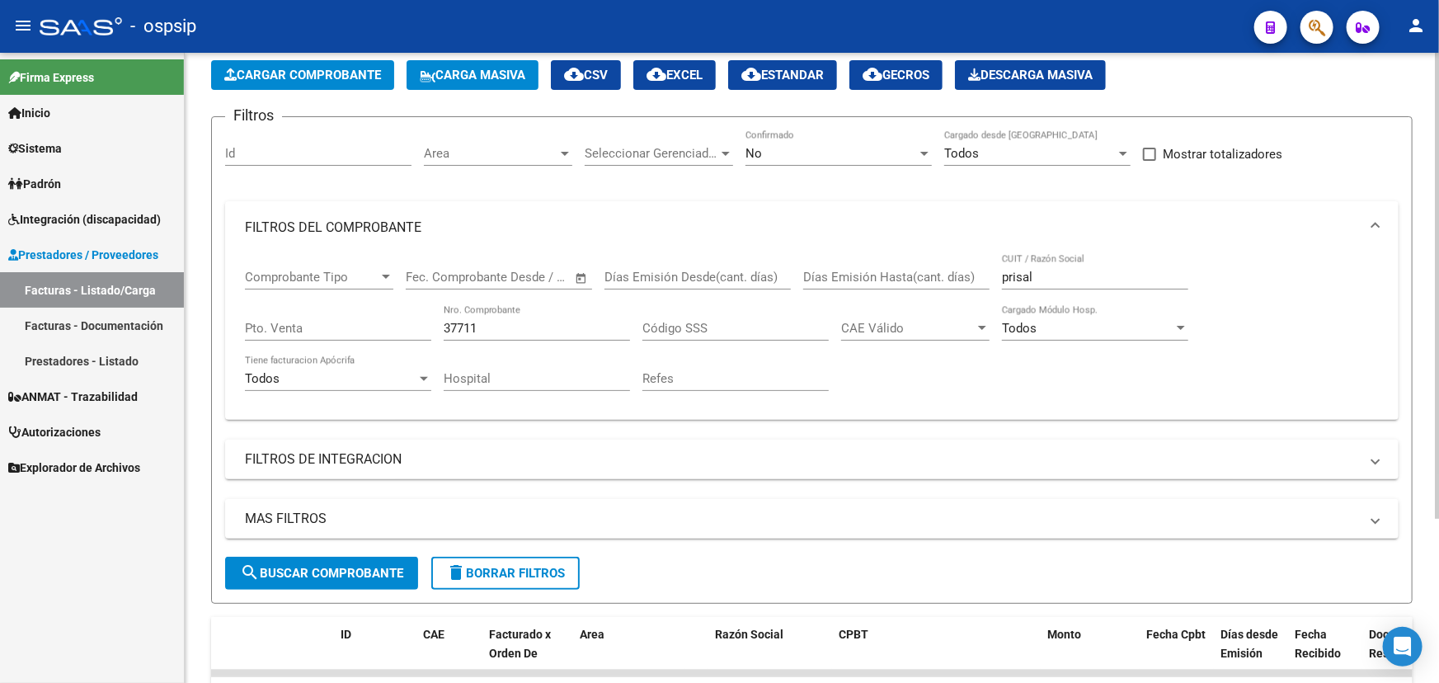
scroll to position [73, 0]
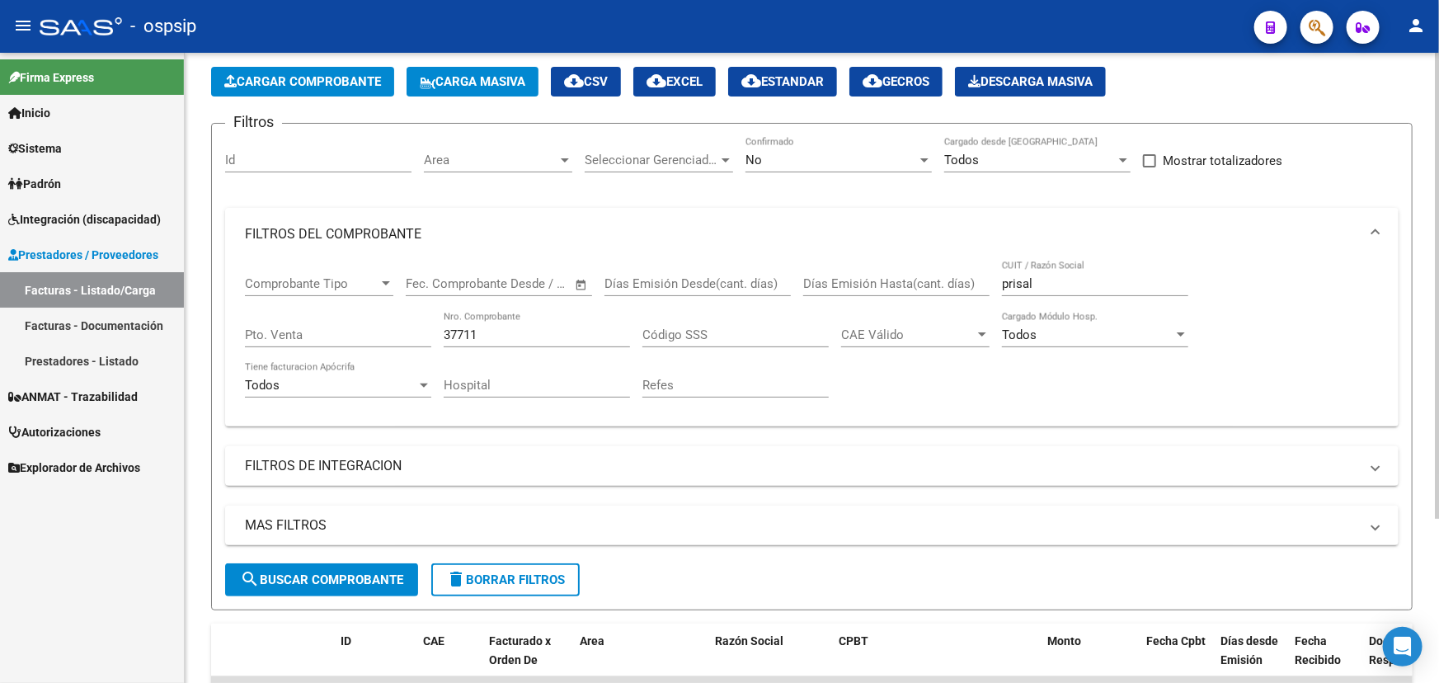
click at [497, 328] on input "37711" at bounding box center [537, 334] width 186 height 15
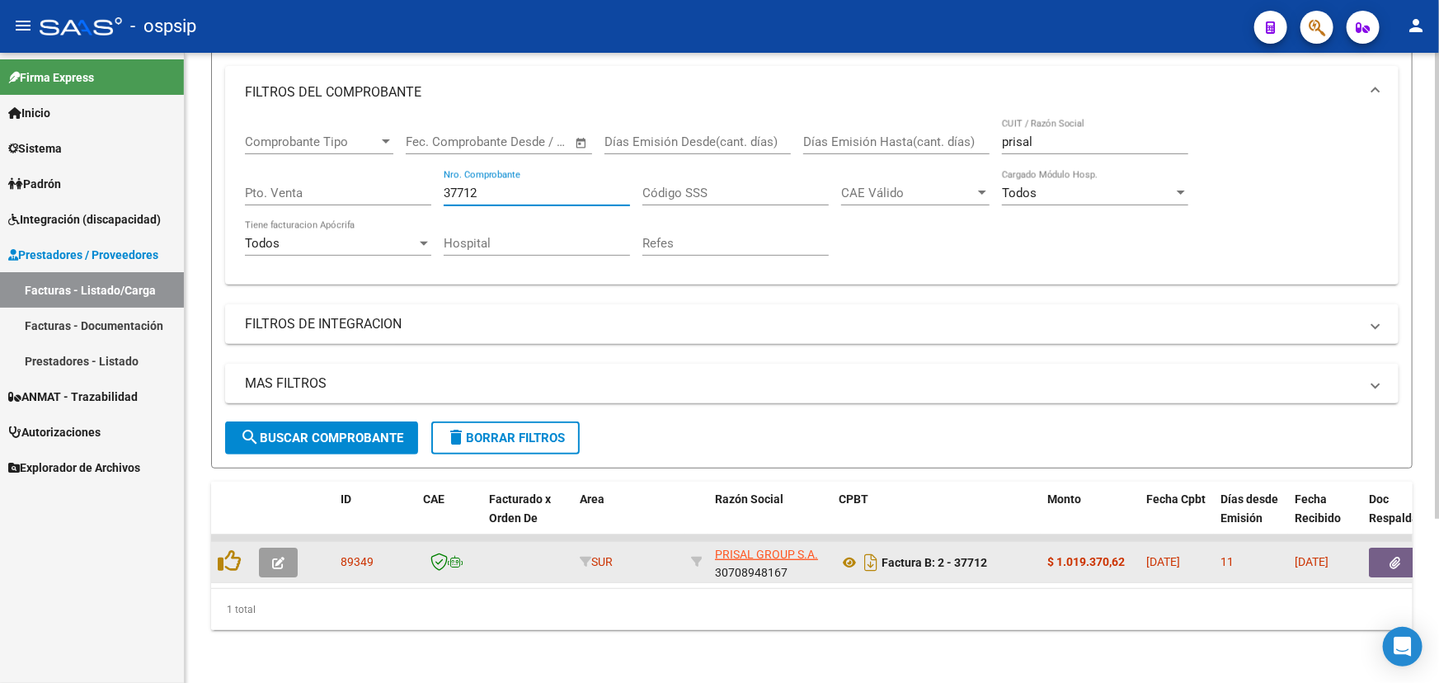
click at [346, 555] on span "89349" at bounding box center [357, 561] width 33 height 13
copy span "89349"
click at [851, 557] on icon at bounding box center [849, 562] width 21 height 20
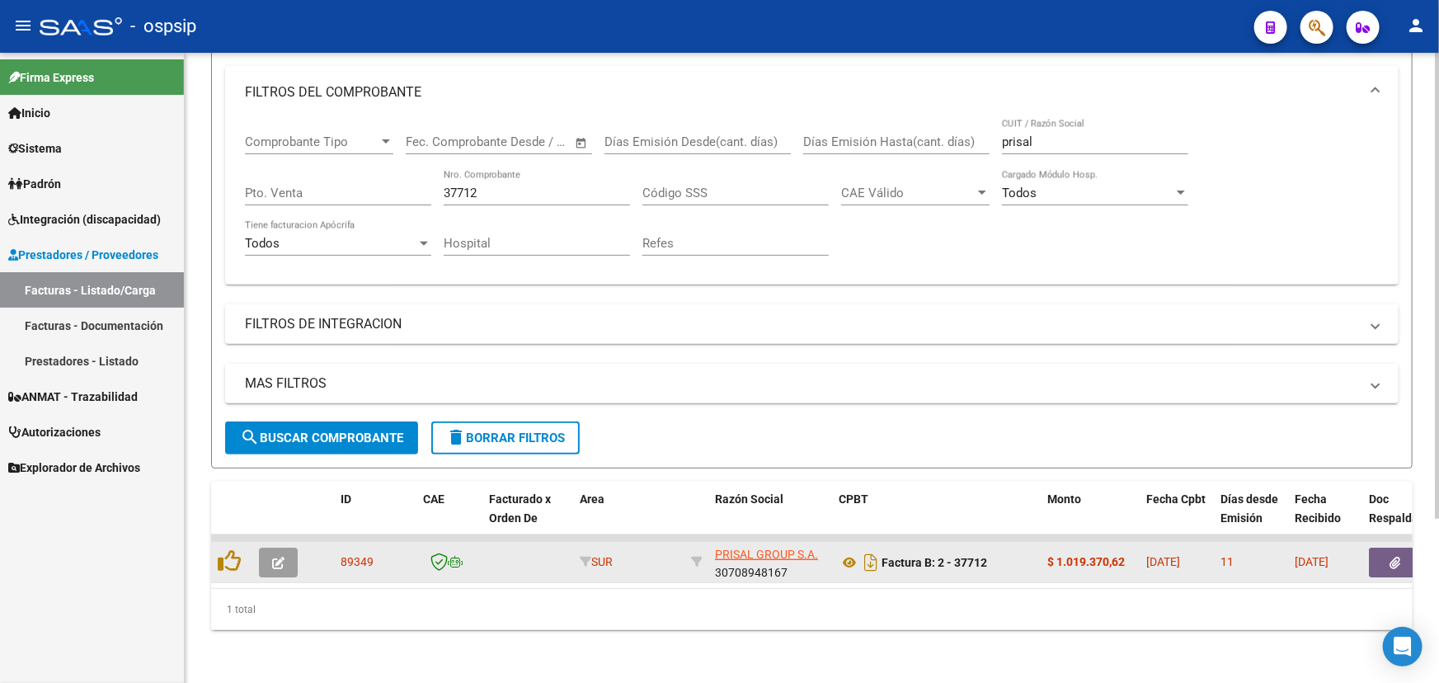
click at [1399, 557] on icon "button" at bounding box center [1395, 563] width 11 height 12
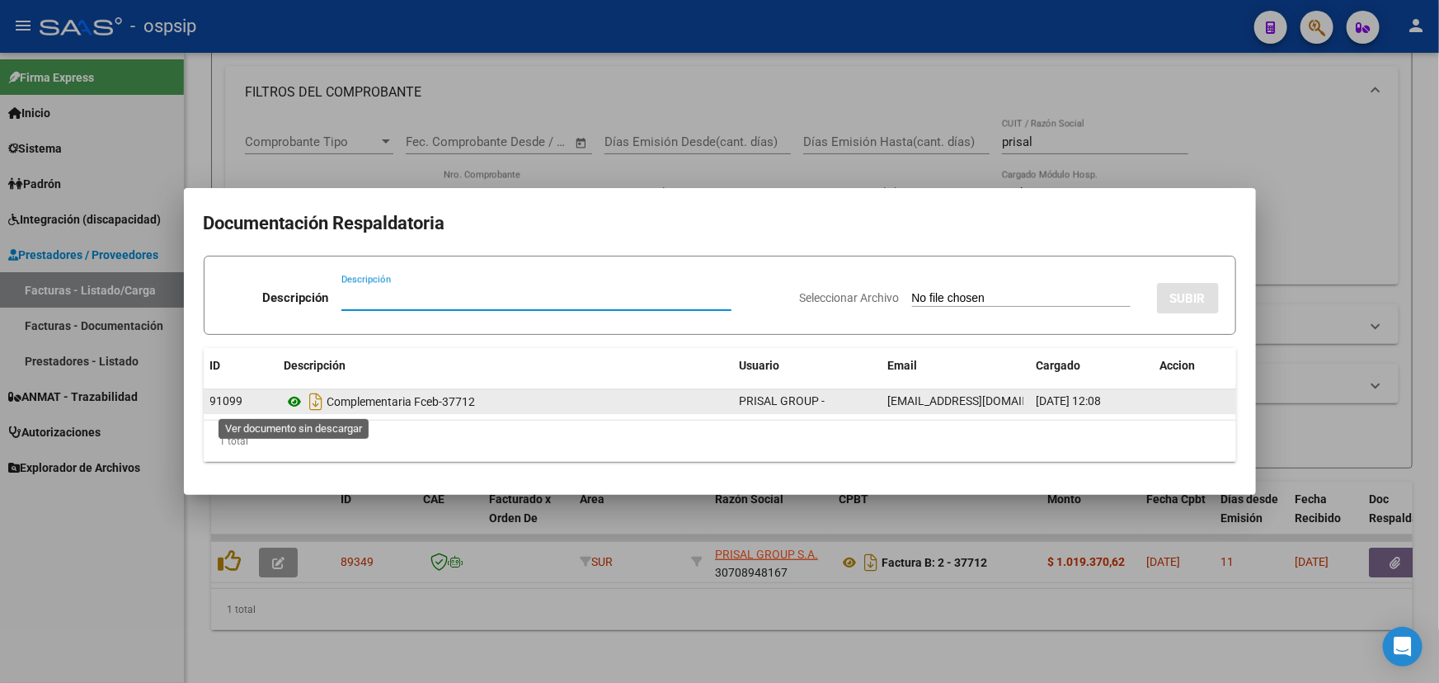
click at [298, 402] on icon at bounding box center [294, 402] width 21 height 20
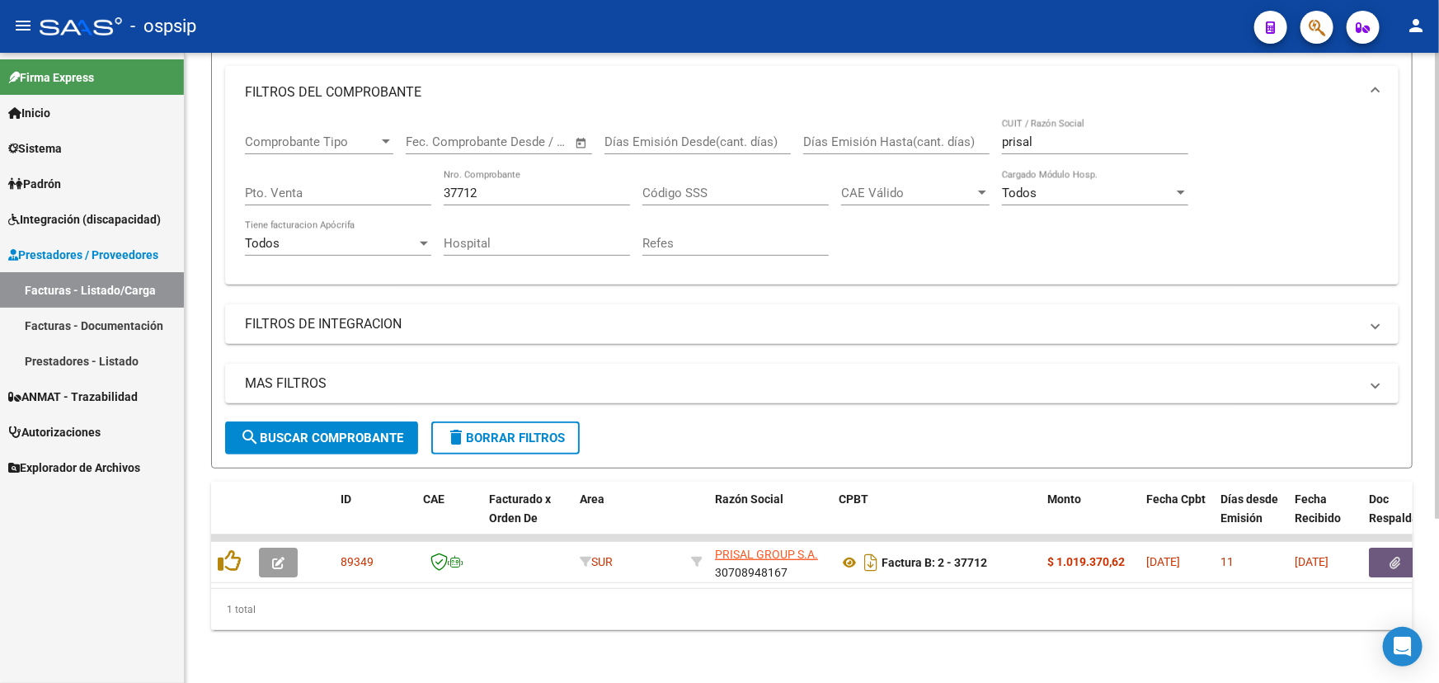
click at [501, 188] on input "37712" at bounding box center [537, 193] width 186 height 15
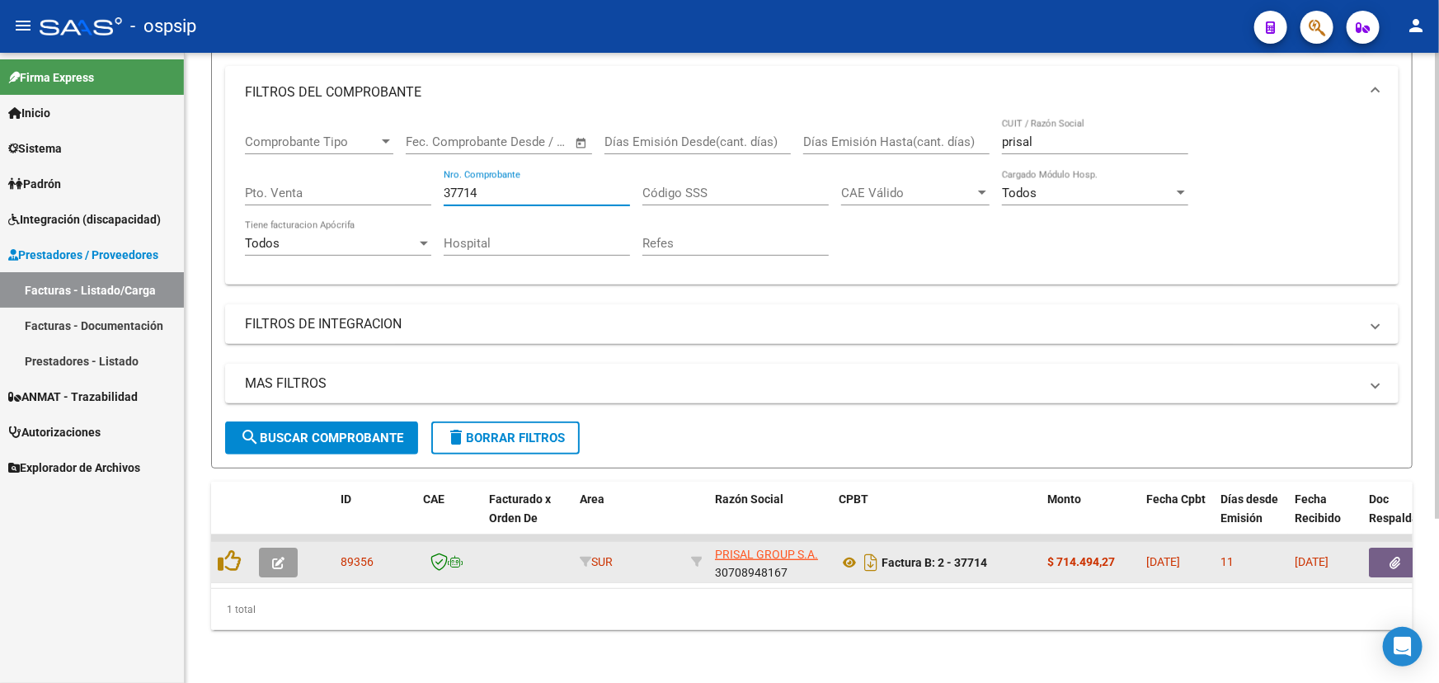
type input "37714"
click at [354, 555] on span "89356" at bounding box center [357, 561] width 33 height 13
copy span "89356"
click at [857, 553] on icon at bounding box center [849, 562] width 21 height 20
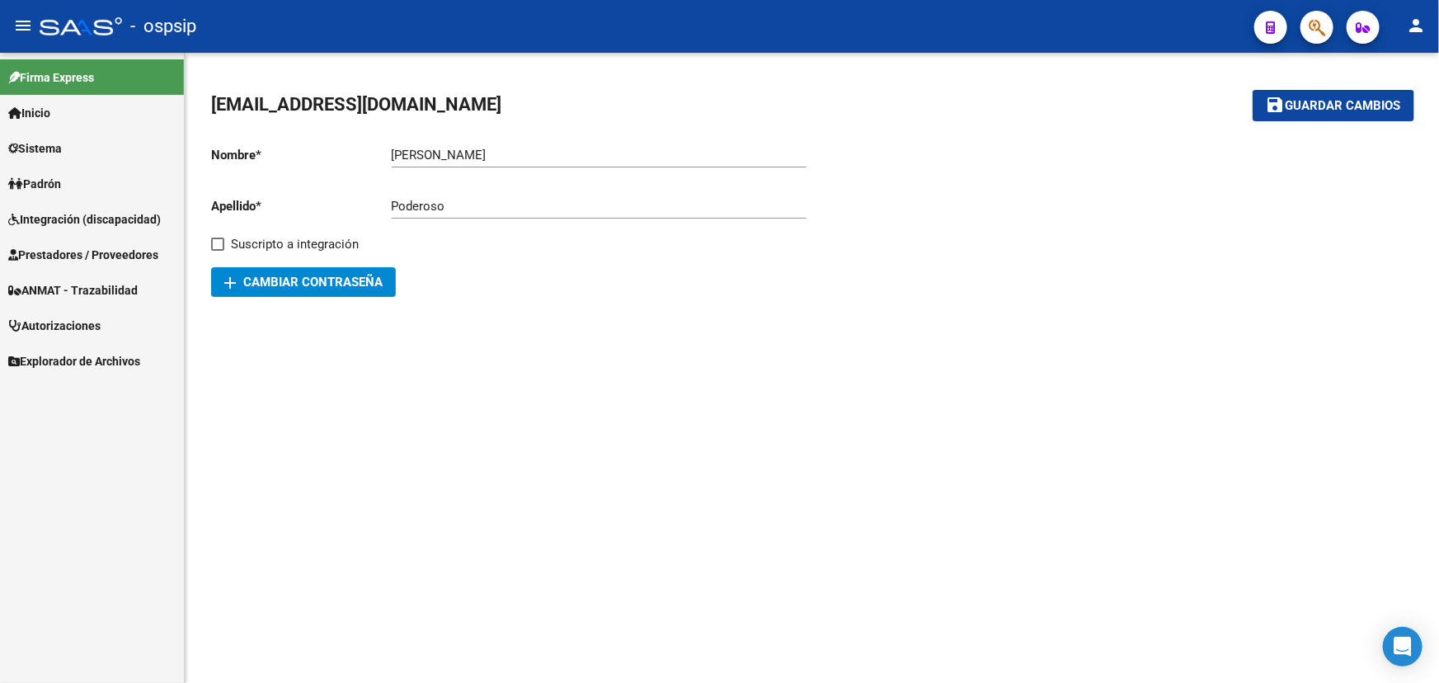
click at [82, 284] on span "ANMAT - Trazabilidad" at bounding box center [72, 290] width 129 height 18
click at [59, 288] on span "ANMAT - Trazabilidad" at bounding box center [72, 290] width 129 height 18
